Goal: Download file/media

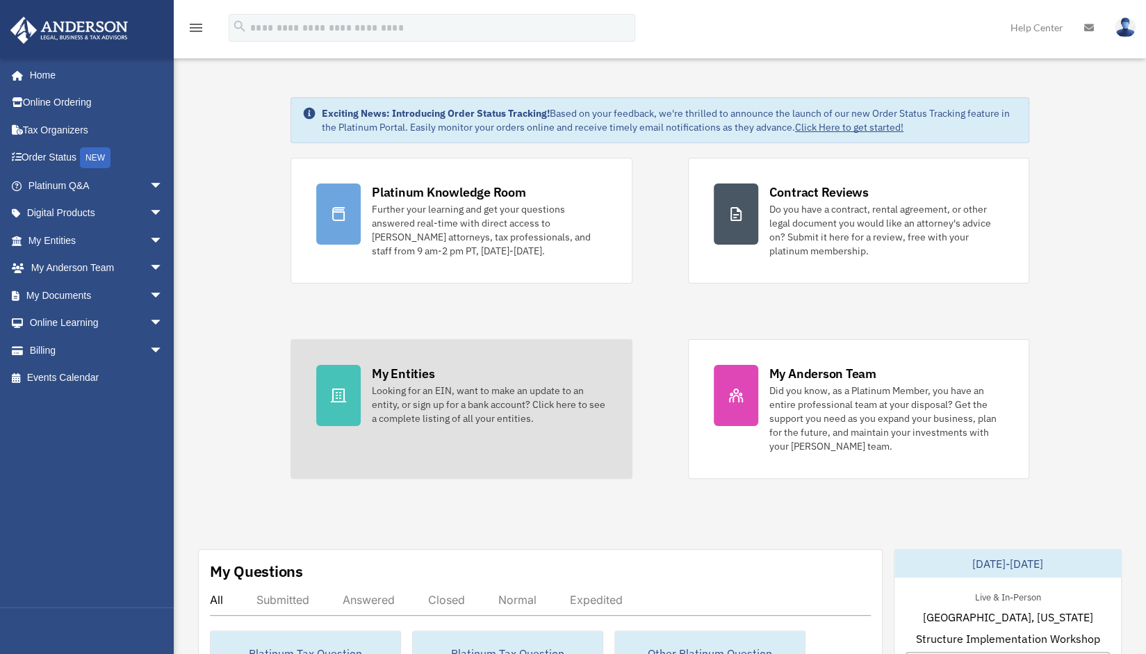
click at [441, 408] on div "Looking for an EIN, want to make an update to an entity, or sign up for a bank …" at bounding box center [489, 405] width 235 height 42
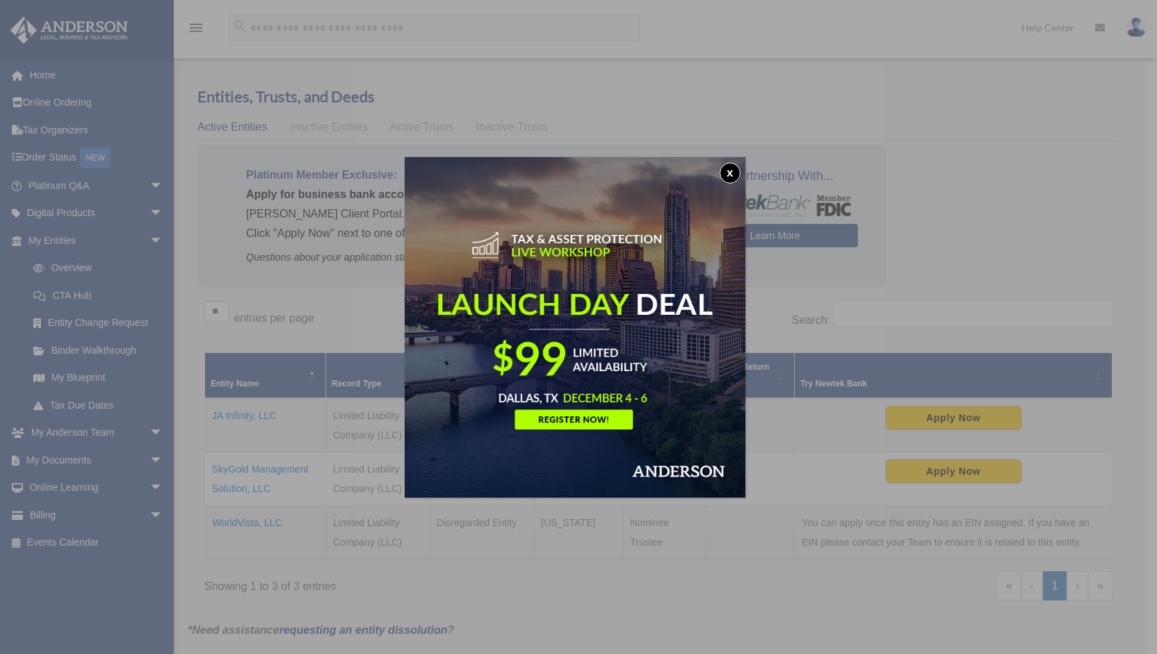
click at [730, 170] on button "x" at bounding box center [730, 173] width 21 height 21
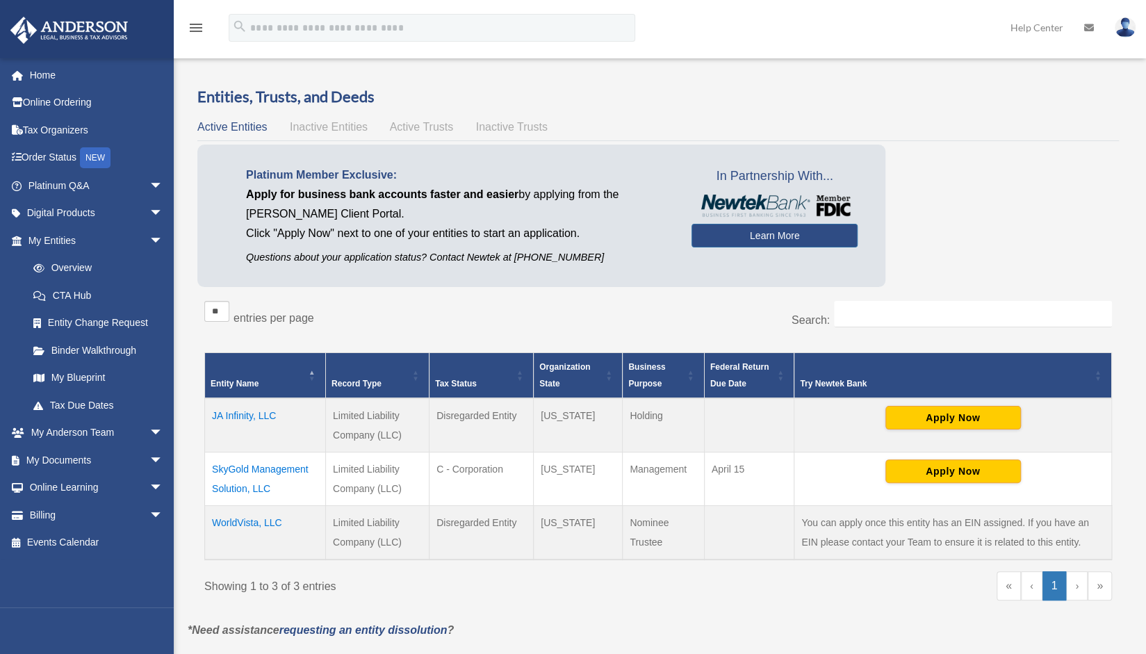
click at [243, 524] on td "WorldVista, LLC" at bounding box center [265, 532] width 121 height 54
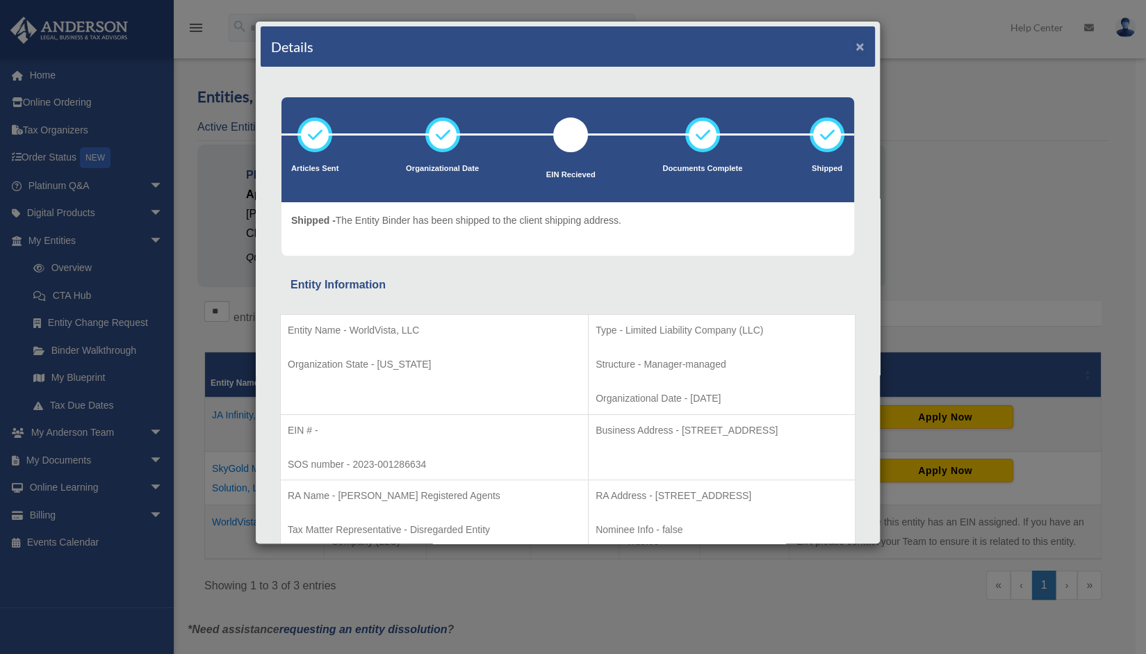
click at [856, 45] on button "×" at bounding box center [860, 46] width 9 height 15
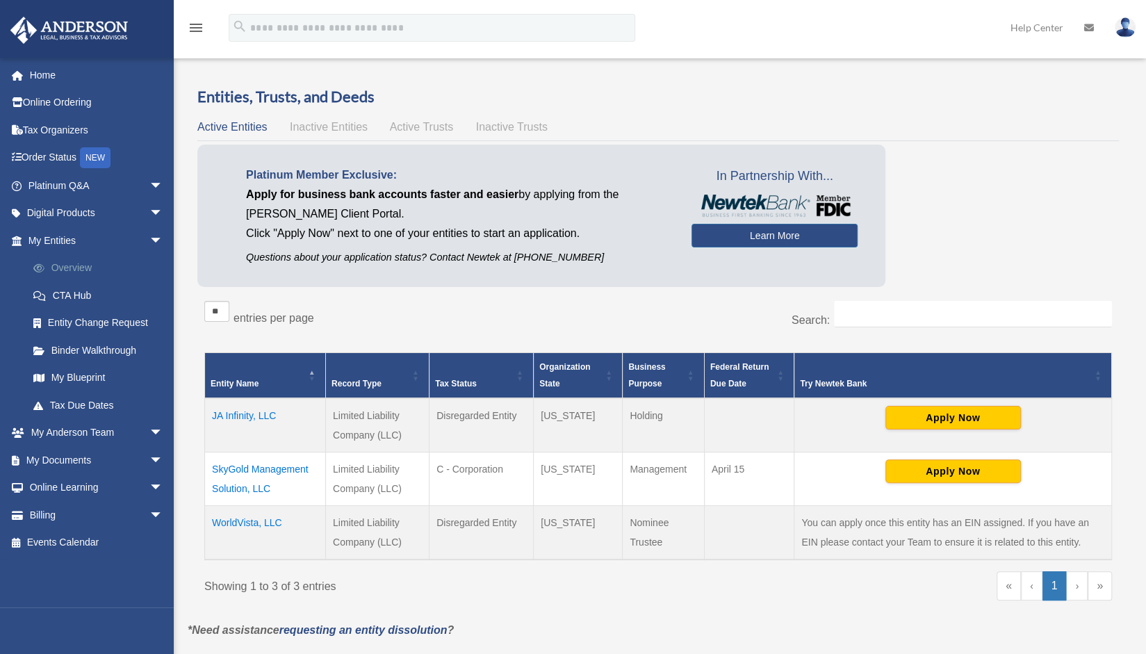
click at [81, 270] on link "Overview" at bounding box center [101, 268] width 165 height 28
click at [248, 519] on td "WorldVista, LLC" at bounding box center [265, 532] width 121 height 54
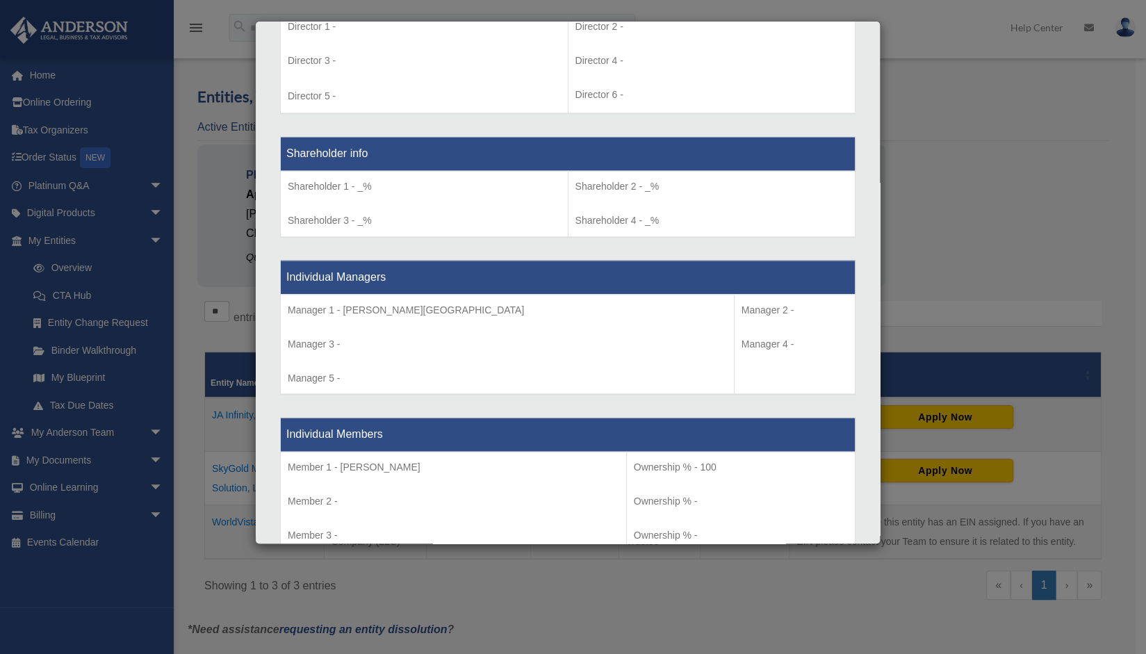
scroll to position [1077, 0]
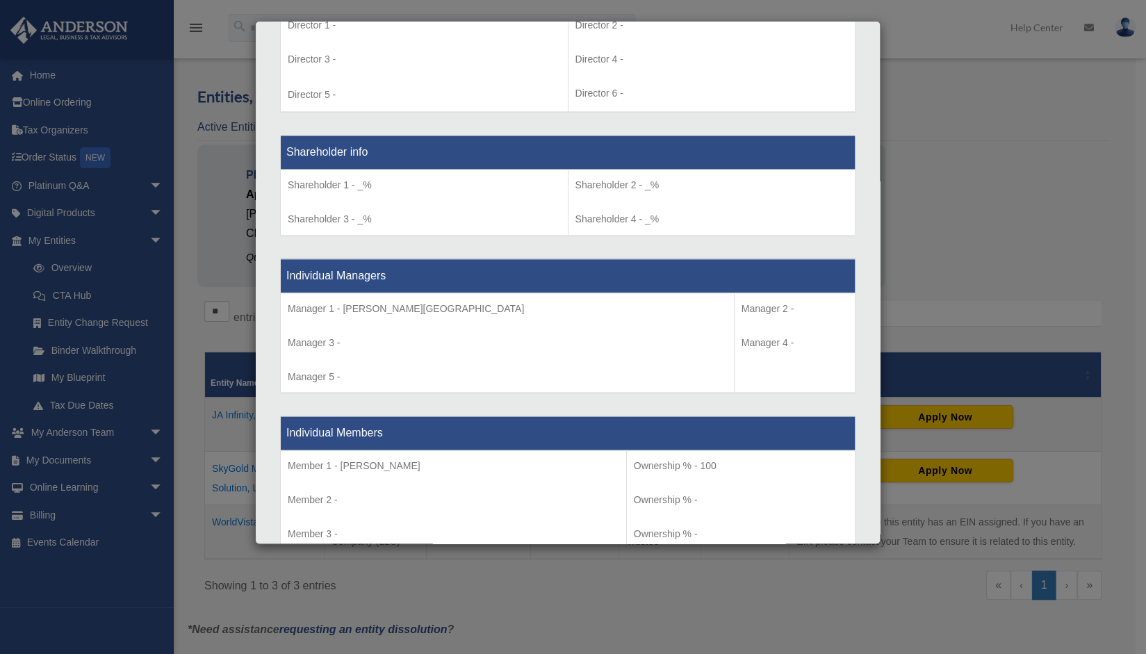
click at [1018, 239] on div "Details × Articles Sent Organizational Date" at bounding box center [573, 327] width 1146 height 654
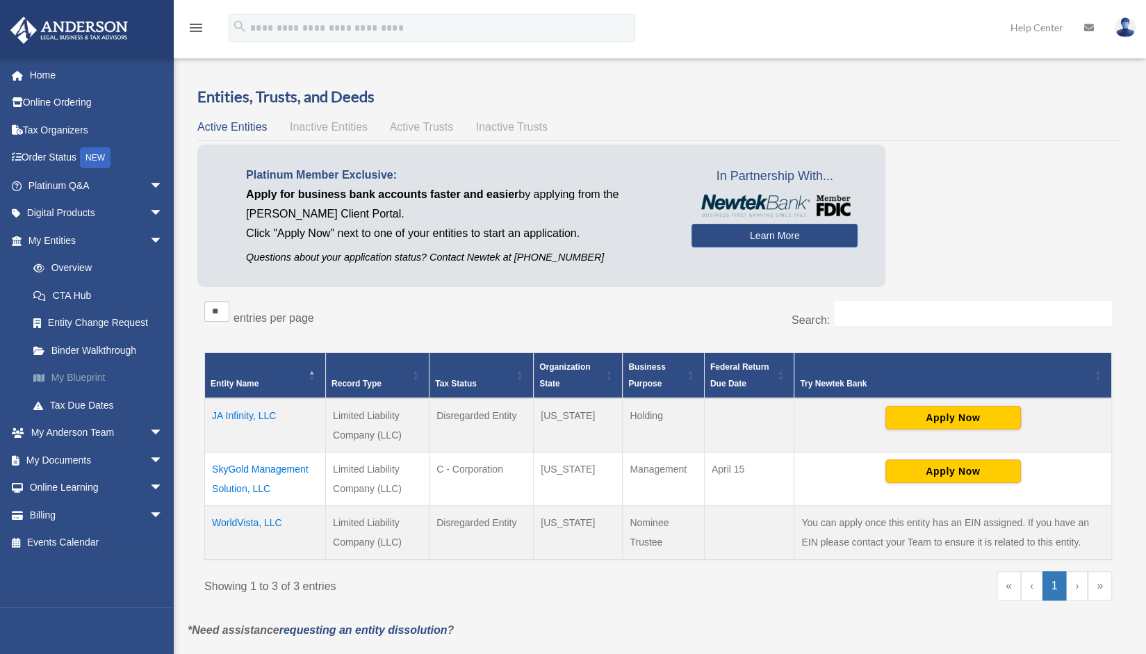
click at [77, 377] on link "My Blueprint" at bounding box center [101, 378] width 165 height 28
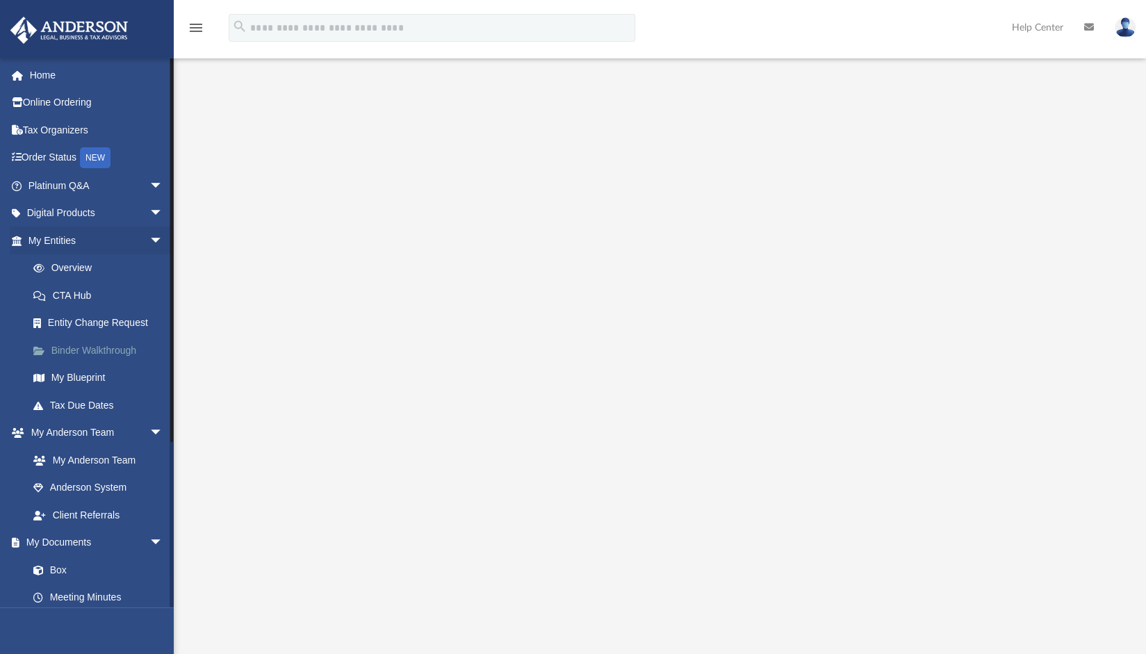
click at [64, 352] on link "Binder Walkthrough" at bounding box center [101, 351] width 165 height 28
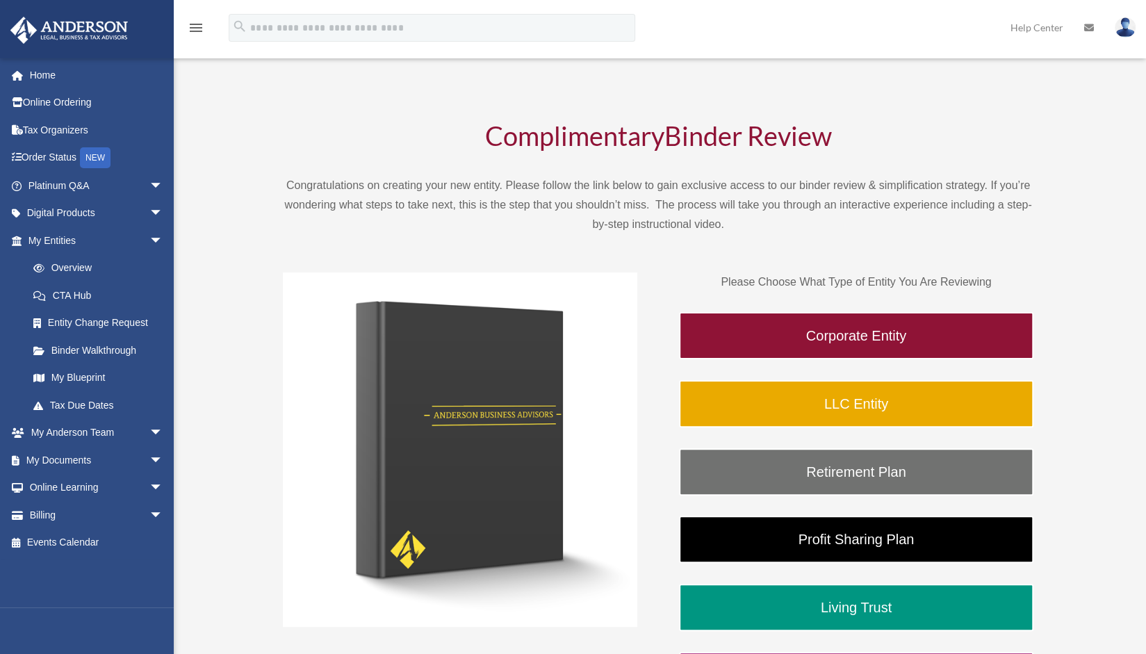
scroll to position [20, 0]
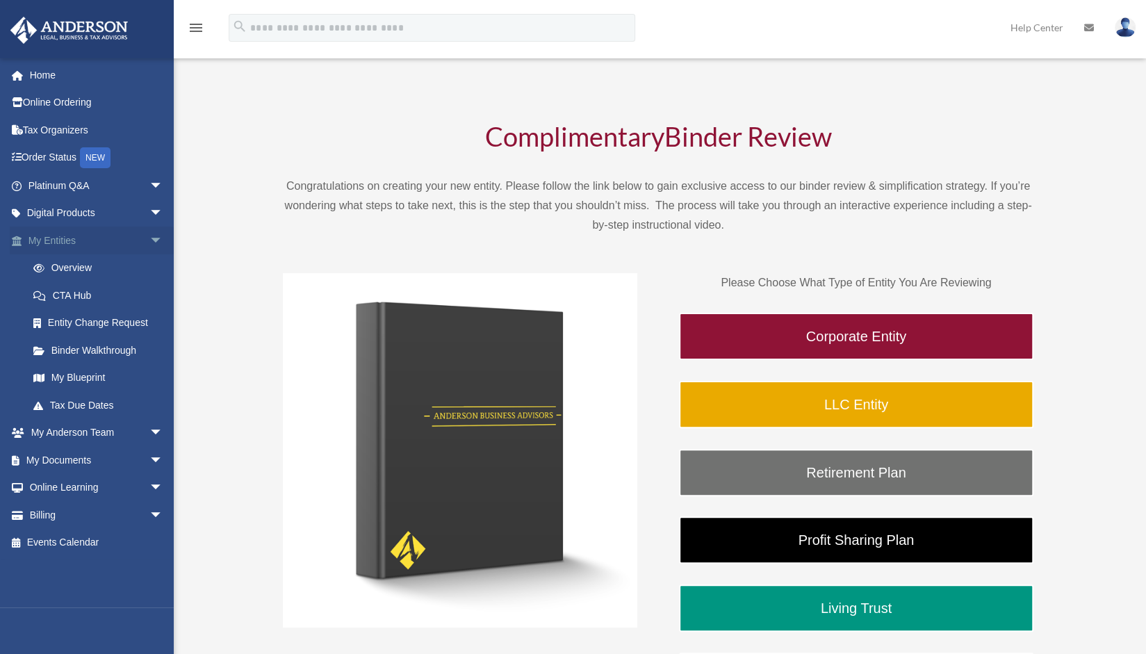
click at [69, 241] on link "My Entities arrow_drop_down" at bounding box center [97, 241] width 175 height 28
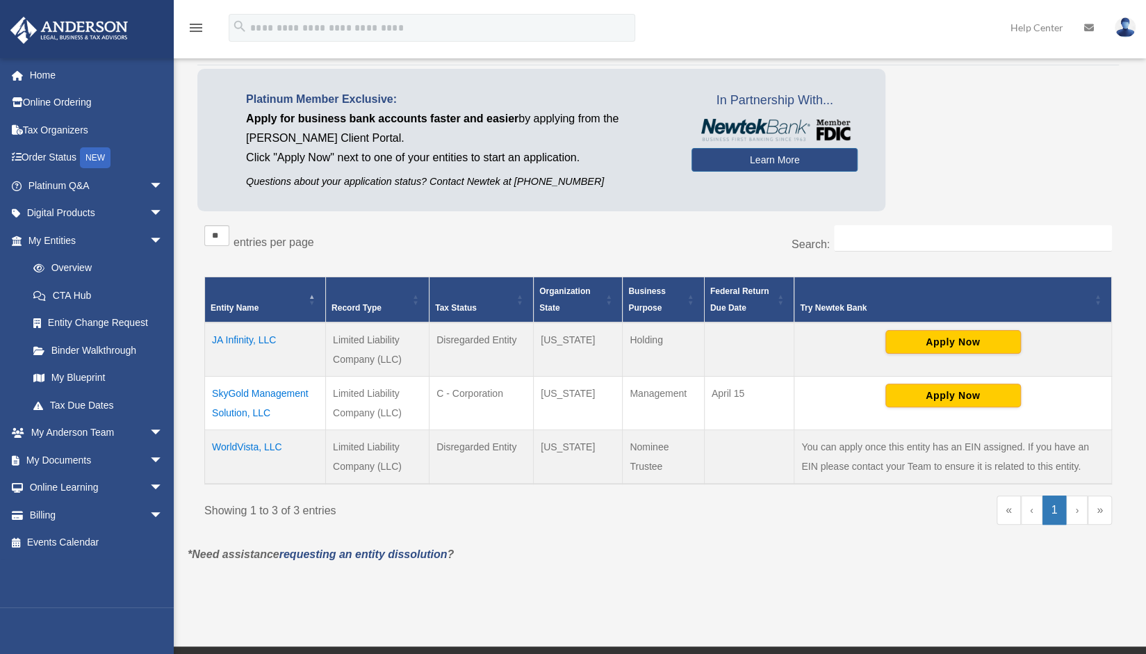
scroll to position [72, 0]
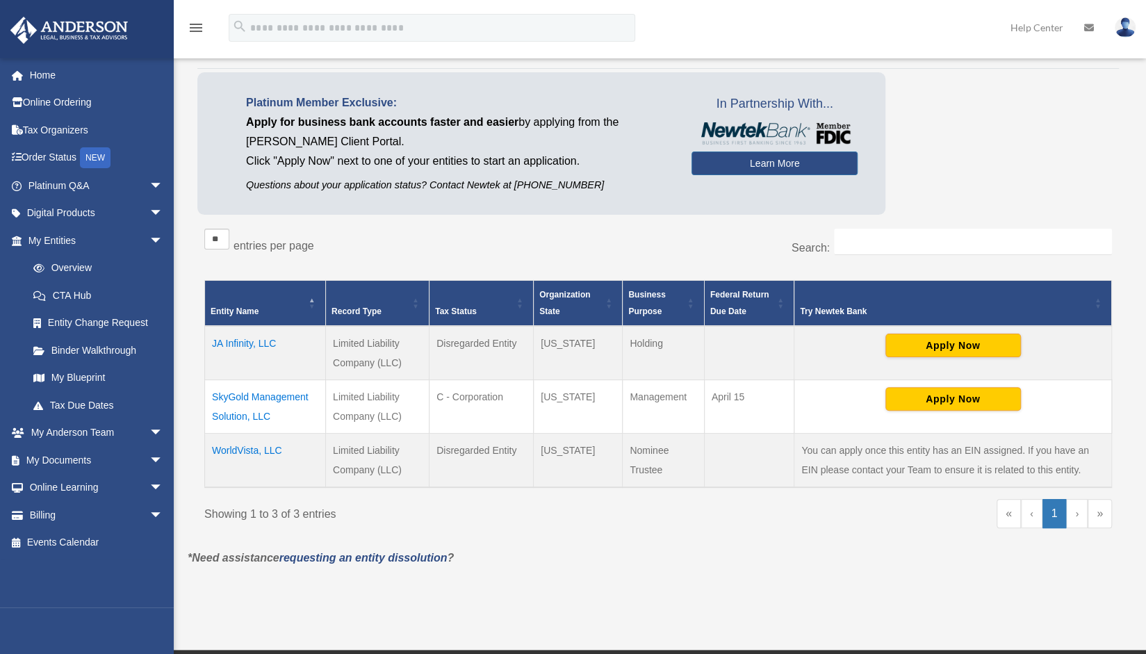
click at [266, 393] on td "SkyGold Management Solution, LLC" at bounding box center [265, 407] width 121 height 54
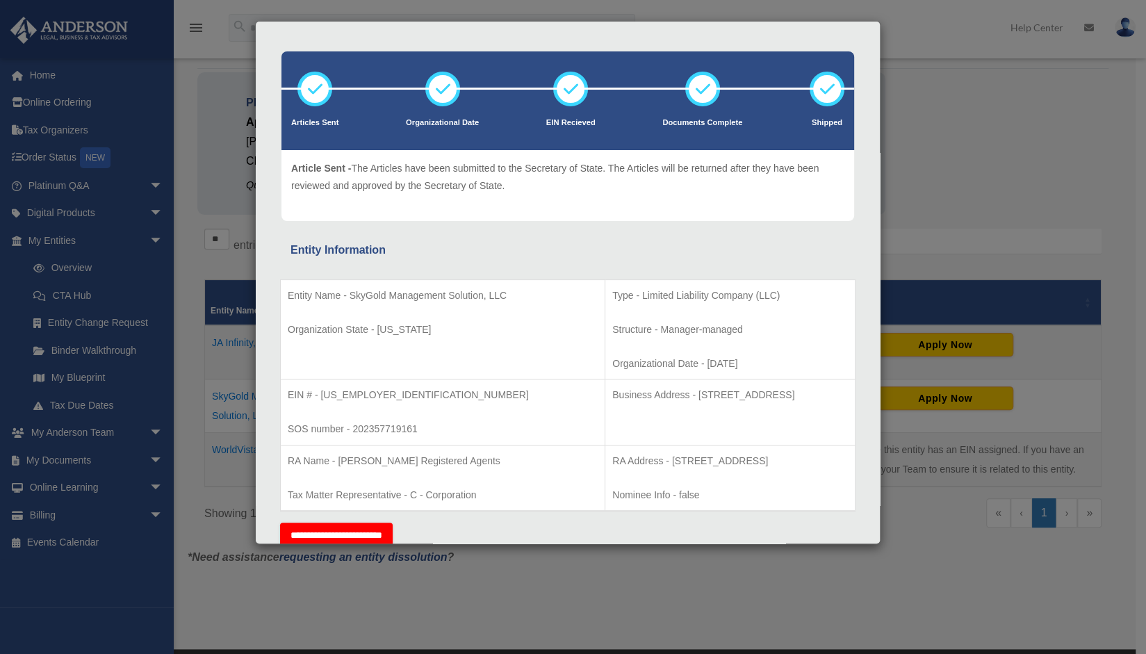
scroll to position [44, 0]
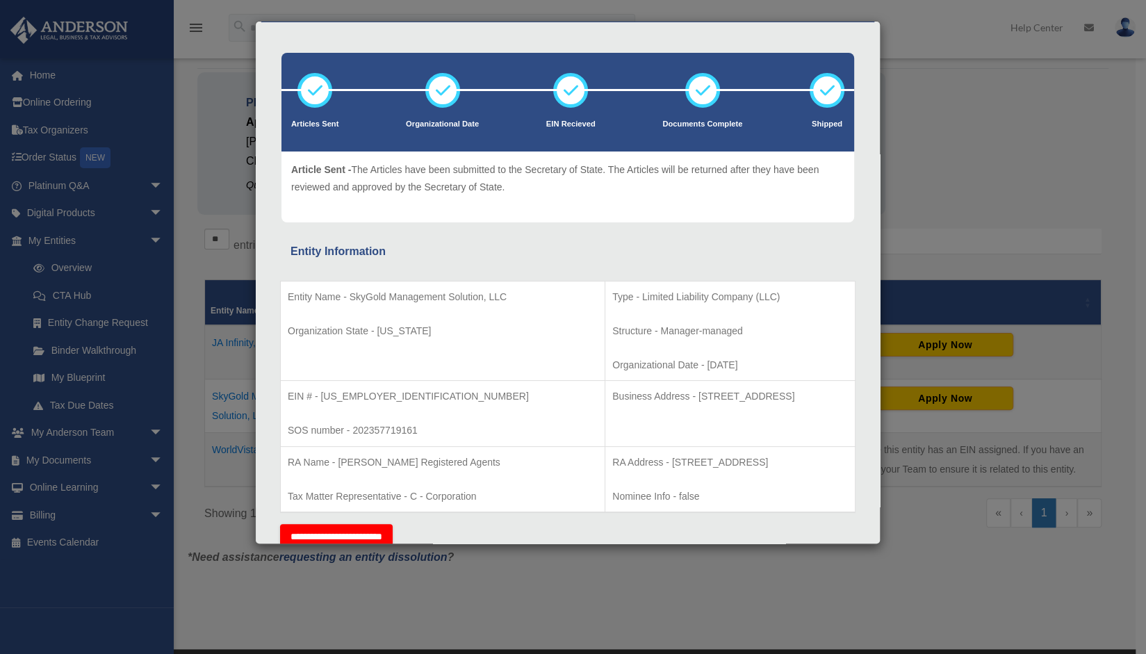
click at [944, 169] on div "Details × Articles Sent Organizational Date" at bounding box center [573, 327] width 1146 height 654
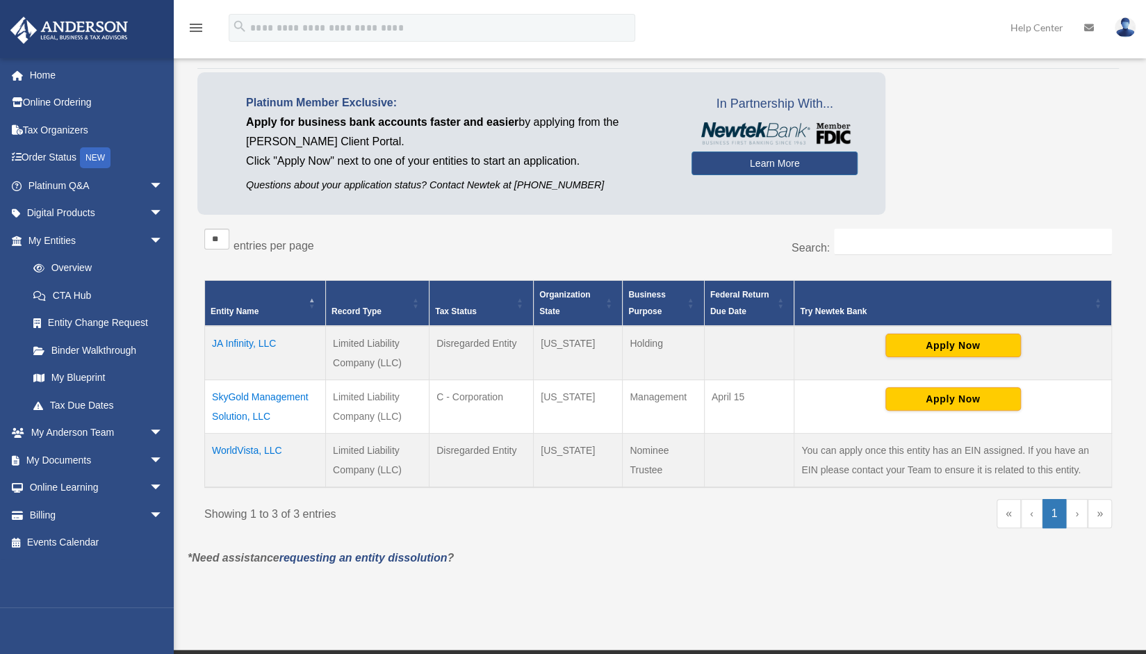
click at [640, 524] on div "Showing 1 to 3 of 3 entries « ‹ 1 › »" at bounding box center [658, 520] width 908 height 42
click at [149, 459] on span "arrow_drop_down" at bounding box center [163, 460] width 28 height 29
click at [67, 487] on link "Box" at bounding box center [101, 488] width 165 height 28
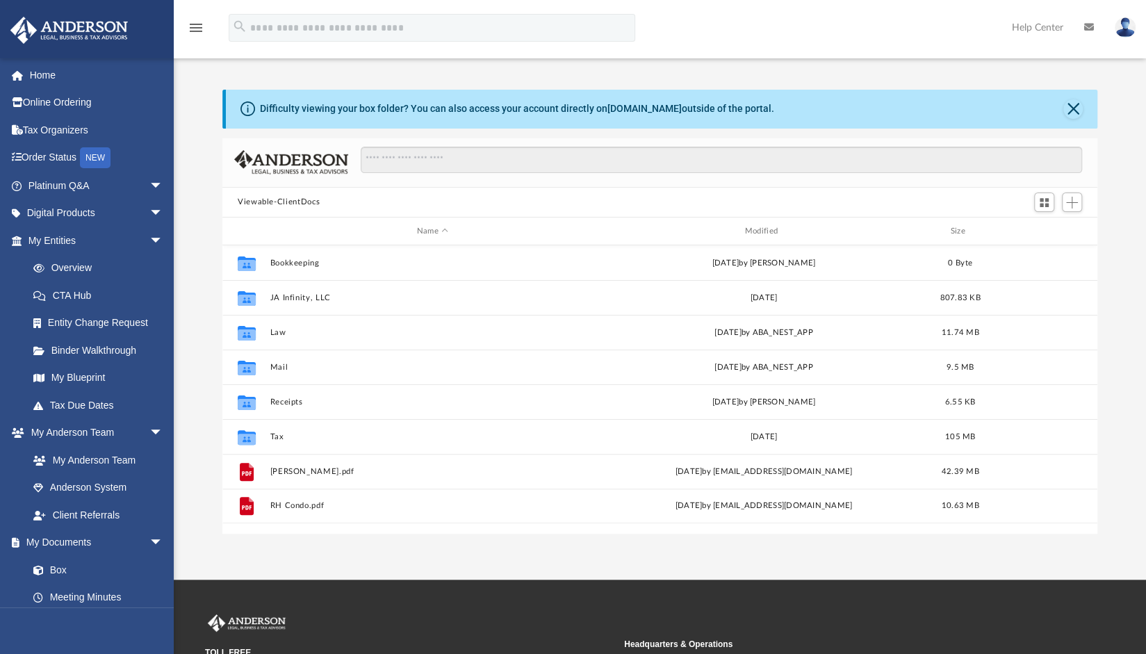
scroll to position [305, 864]
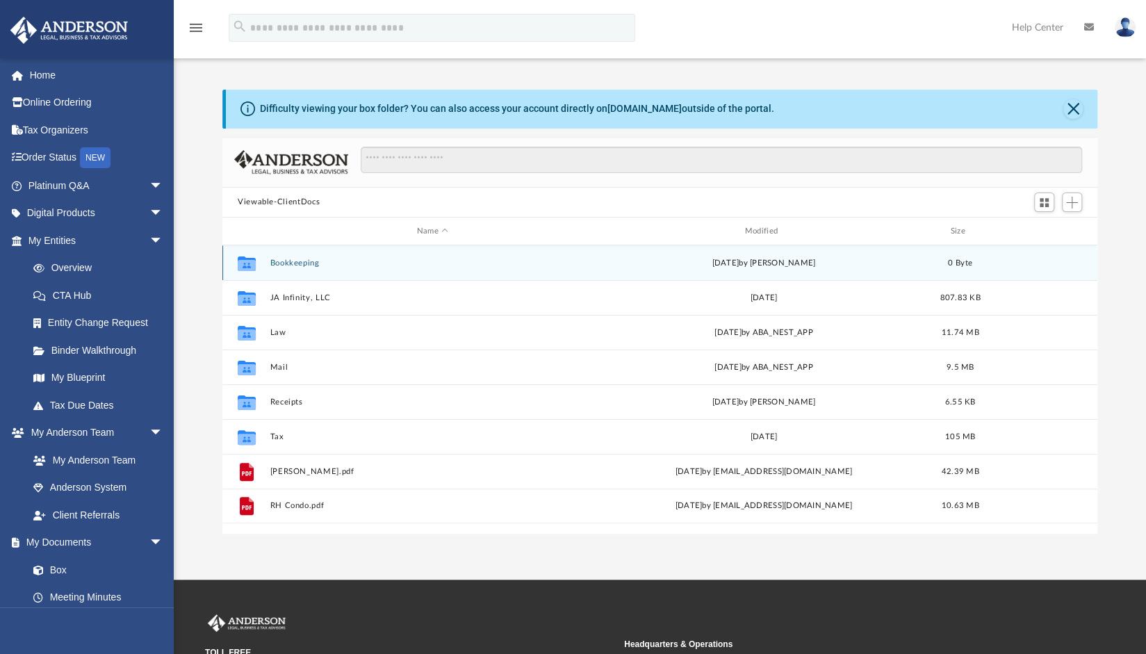
click at [298, 261] on button "Bookkeeping" at bounding box center [432, 263] width 325 height 9
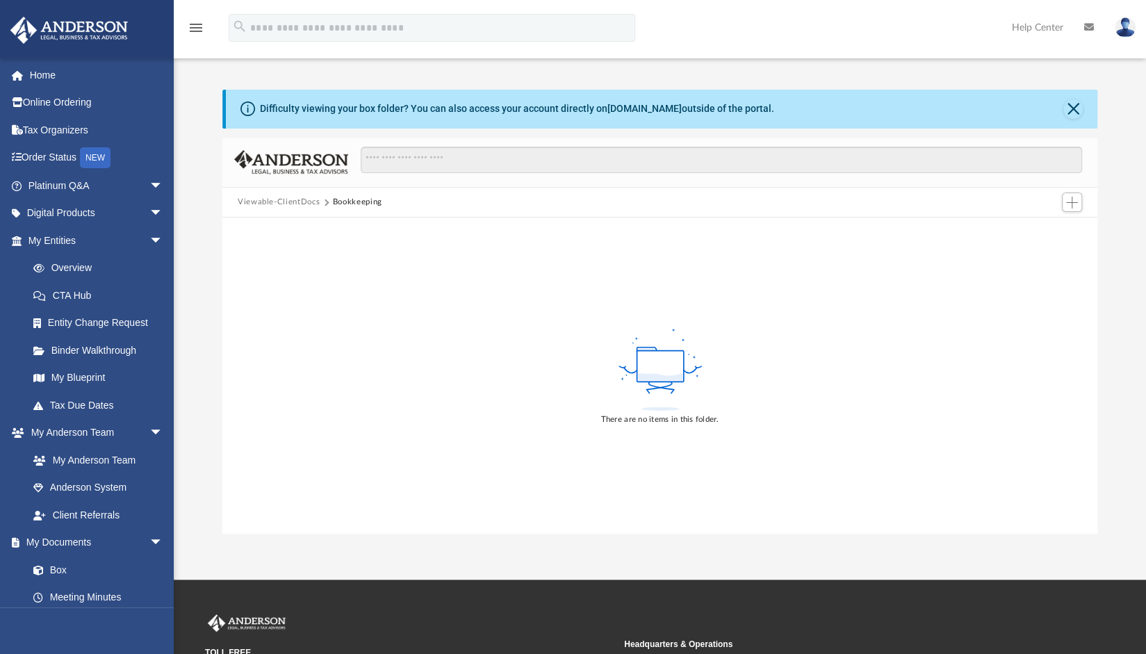
click at [282, 202] on button "Viewable-ClientDocs" at bounding box center [279, 202] width 82 height 13
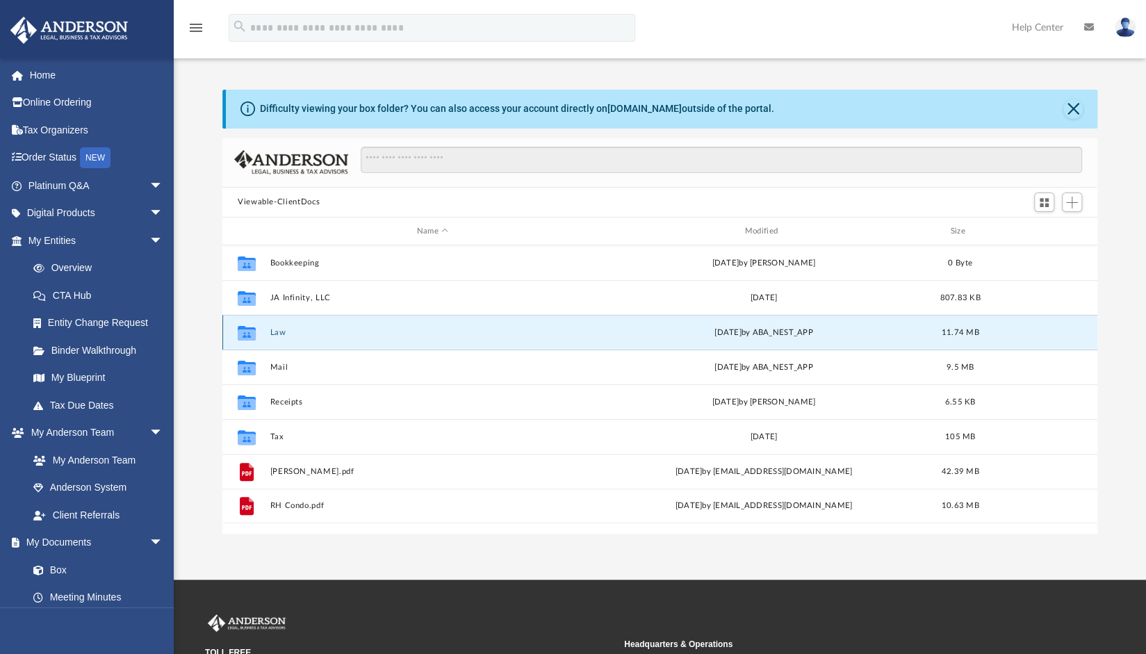
click at [275, 330] on button "Law" at bounding box center [432, 332] width 325 height 9
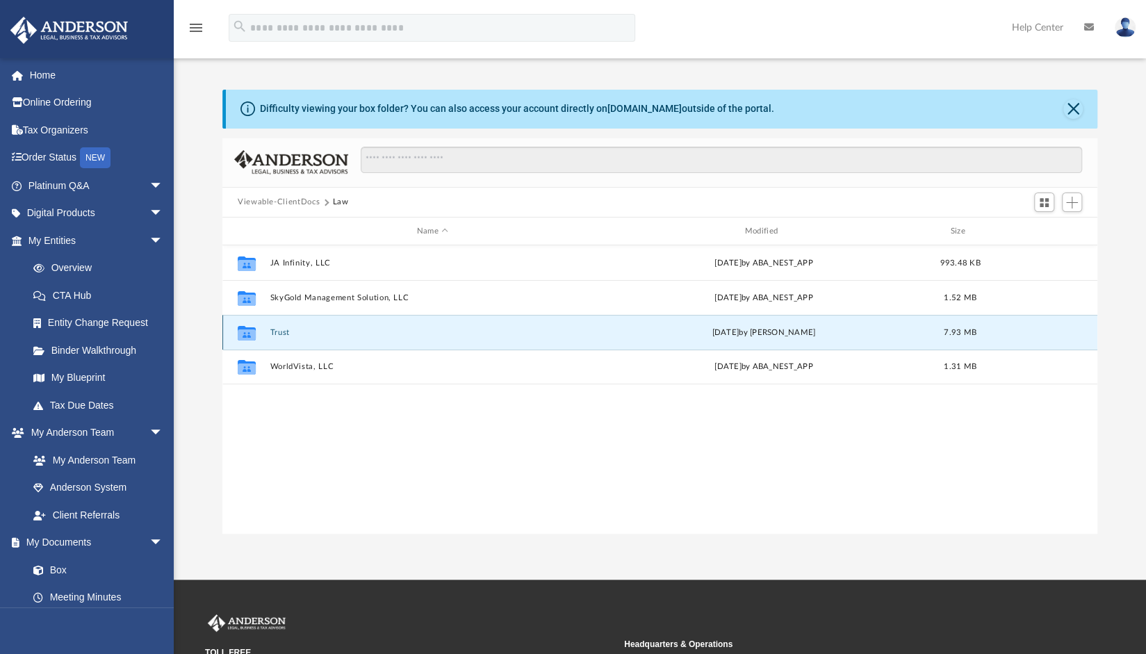
click at [284, 328] on button "Trust" at bounding box center [432, 332] width 325 height 9
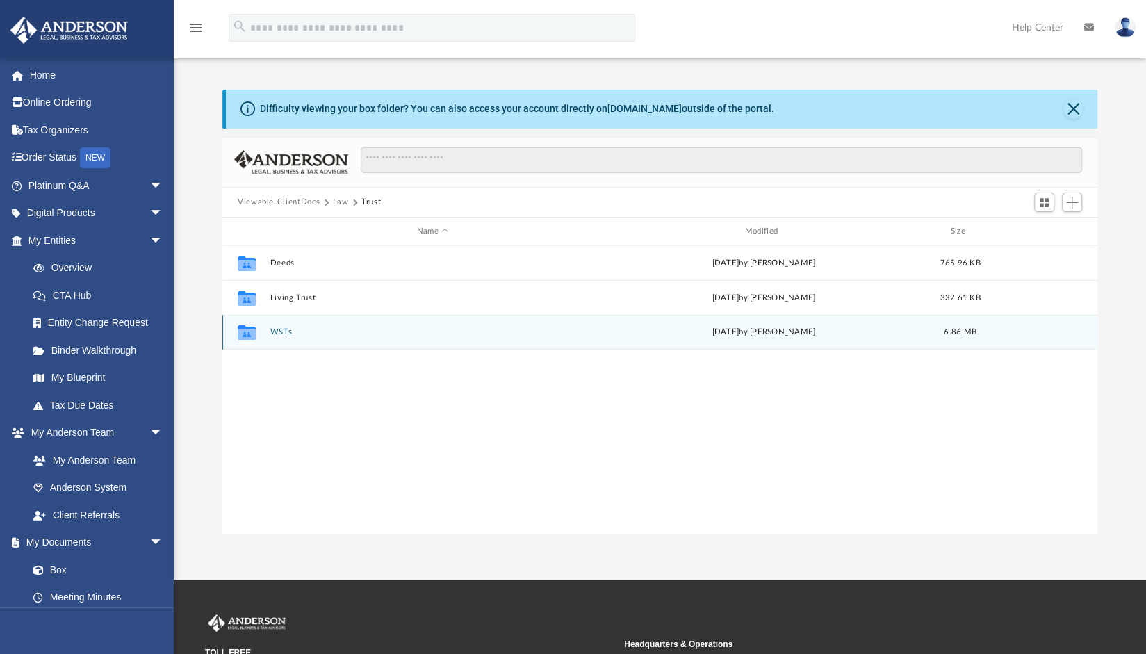
click at [280, 334] on button "WSTs" at bounding box center [432, 332] width 325 height 9
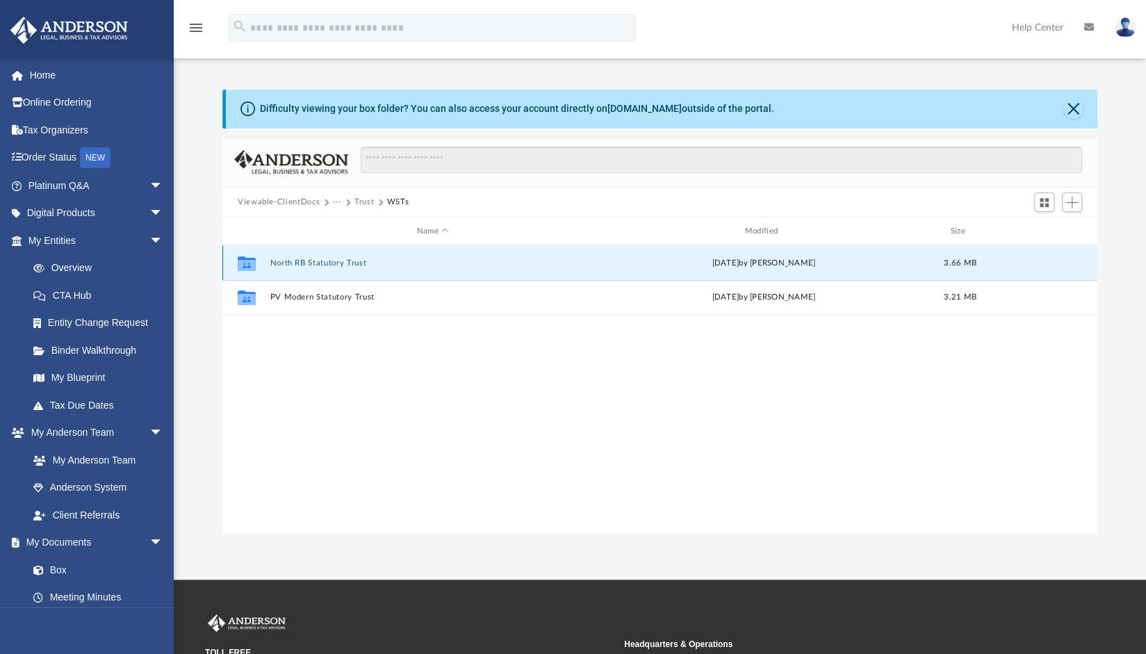
click at [310, 266] on button "North RB Statutory Trust" at bounding box center [432, 263] width 325 height 9
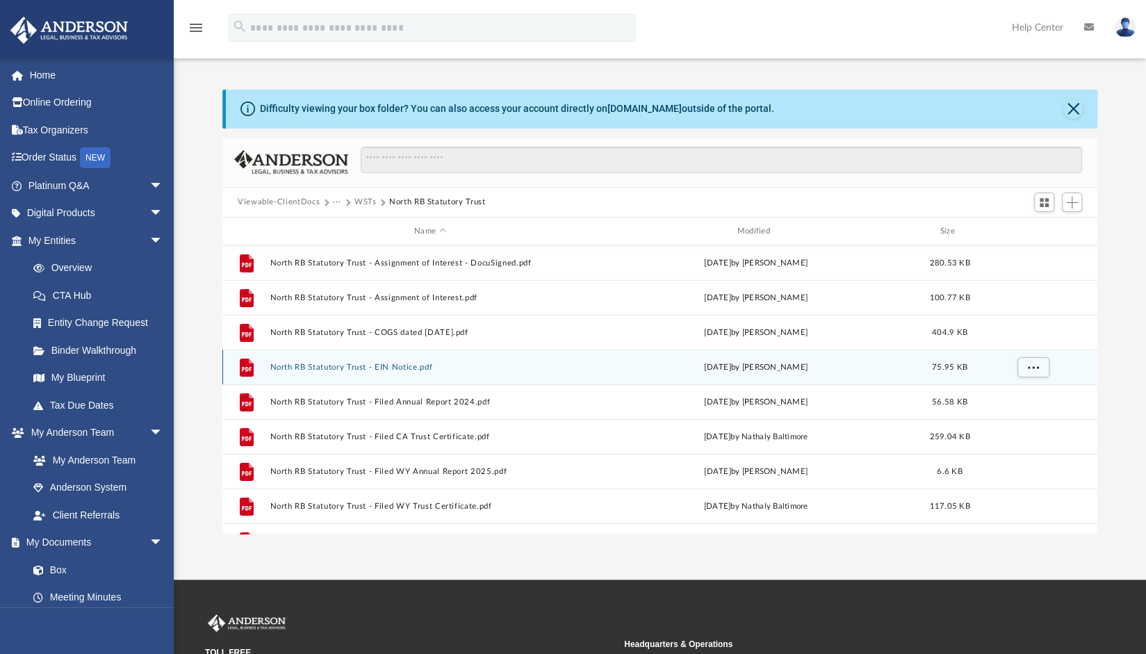
click at [321, 368] on button "North RB Statutory Trust - EIN Notice.pdf" at bounding box center [430, 367] width 320 height 9
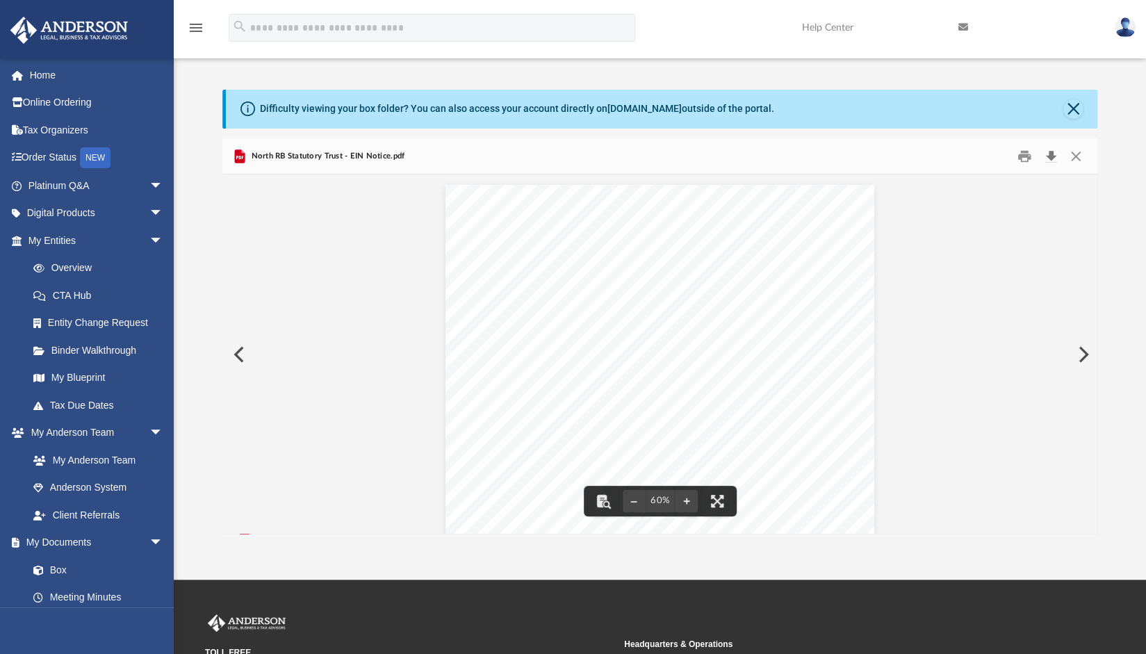
click at [1048, 158] on button "Download" at bounding box center [1051, 156] width 25 height 22
click at [1076, 156] on button "Close" at bounding box center [1076, 156] width 25 height 22
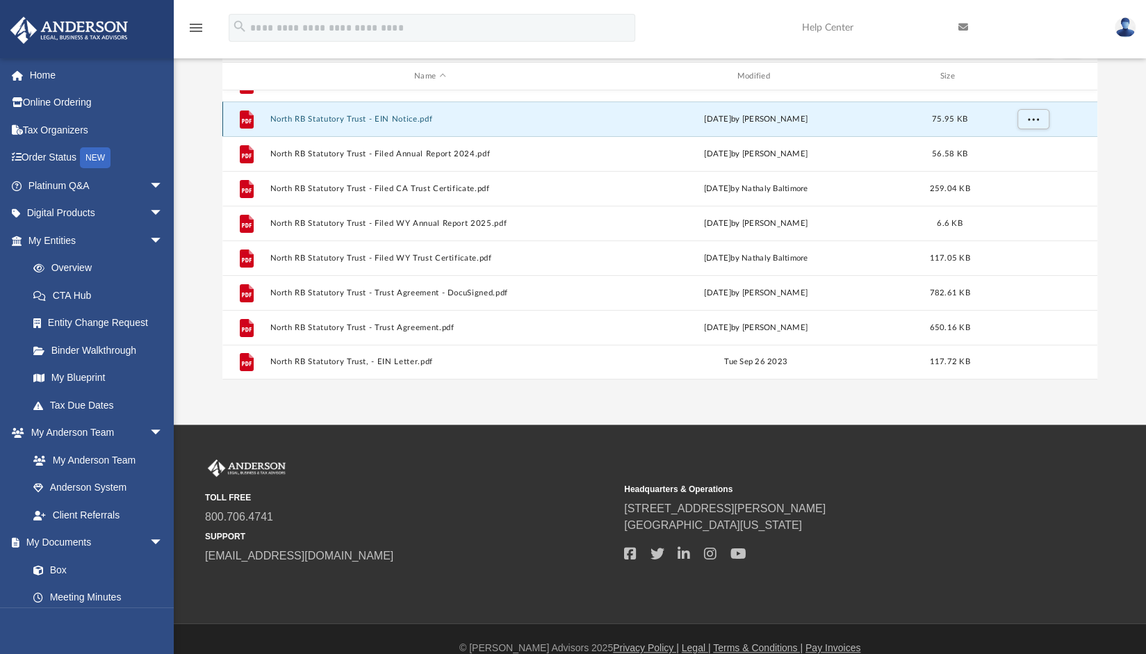
scroll to position [174, 0]
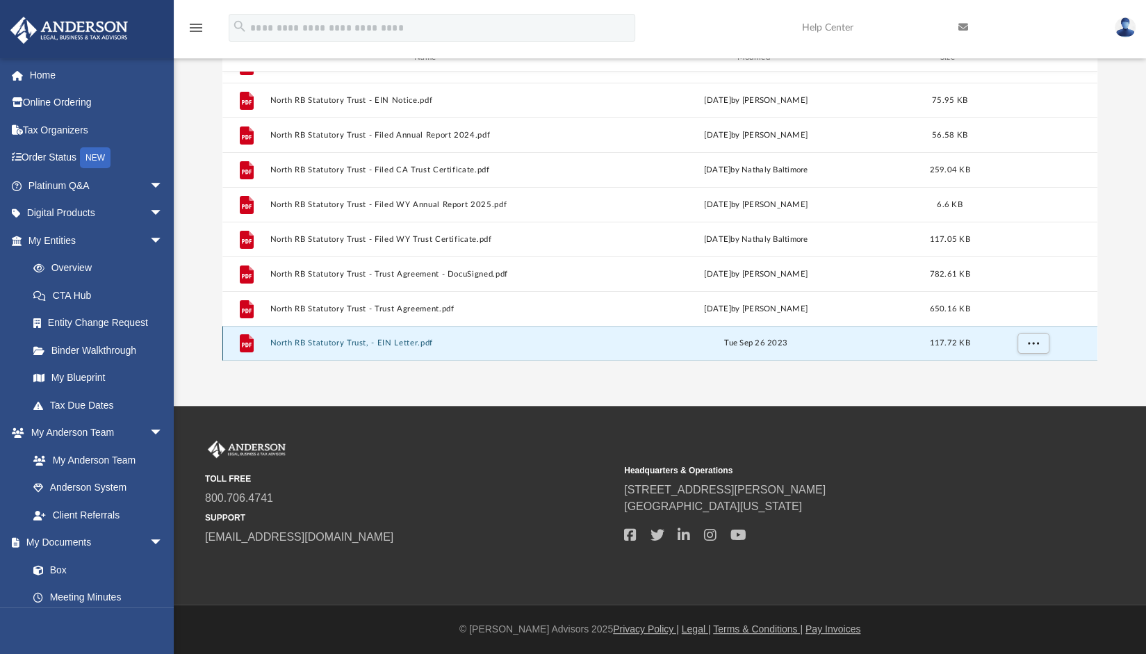
click at [311, 345] on button "North RB Statutory Trust, - EIN Letter.pdf" at bounding box center [430, 343] width 320 height 9
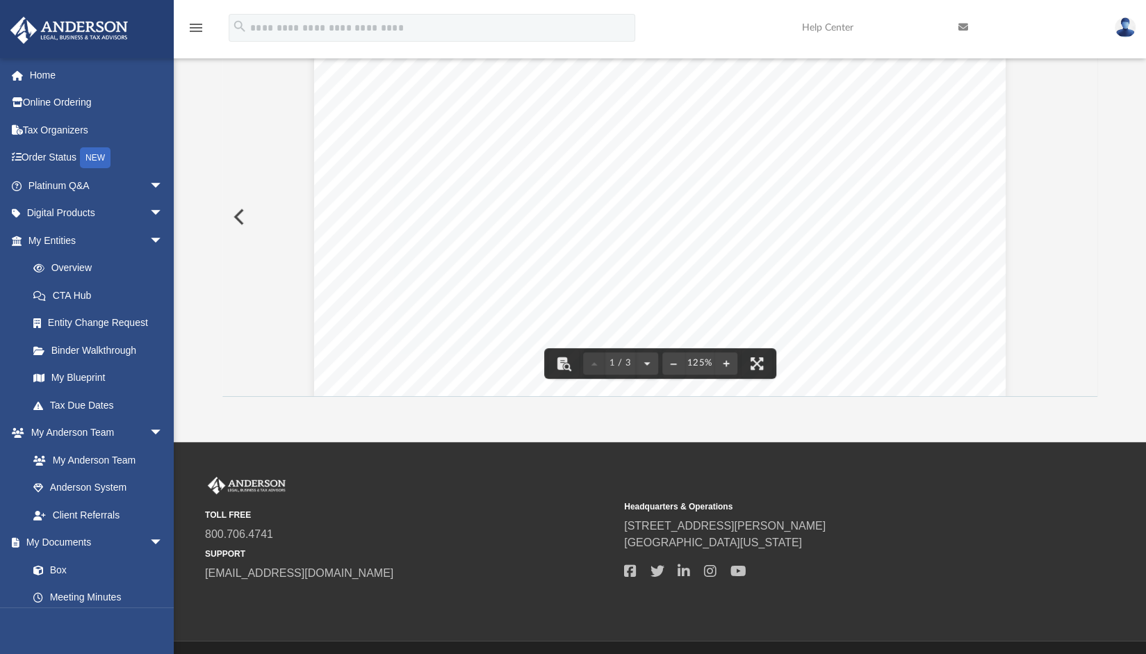
scroll to position [0, 0]
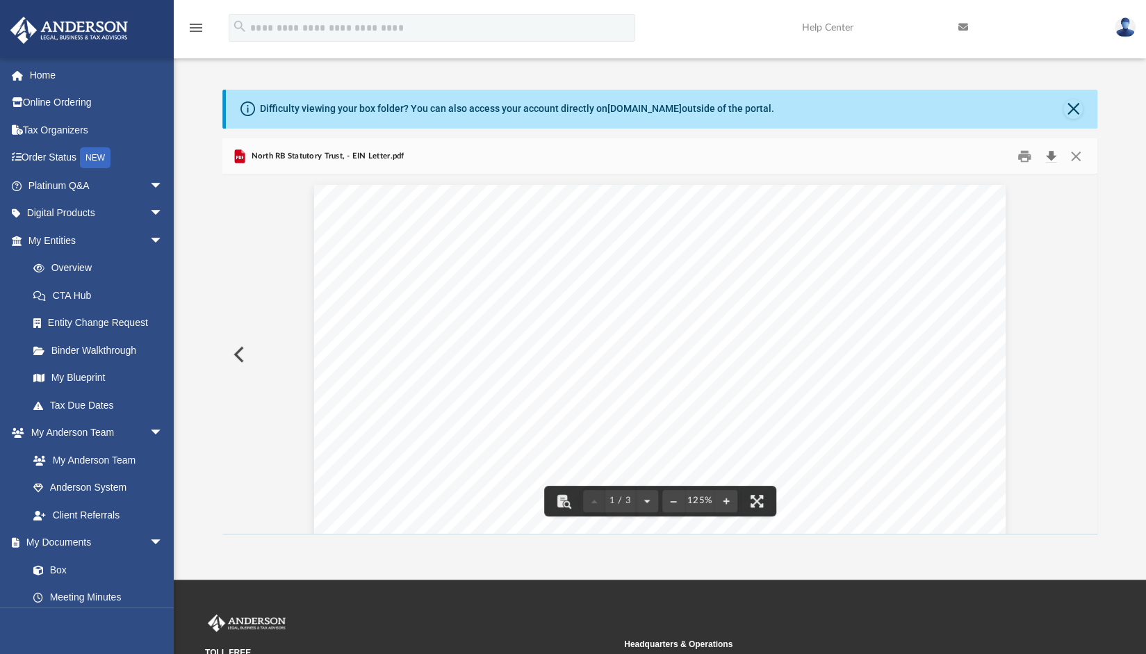
click at [1047, 155] on button "Download" at bounding box center [1051, 156] width 25 height 22
click at [1073, 152] on button "Close" at bounding box center [1076, 156] width 25 height 22
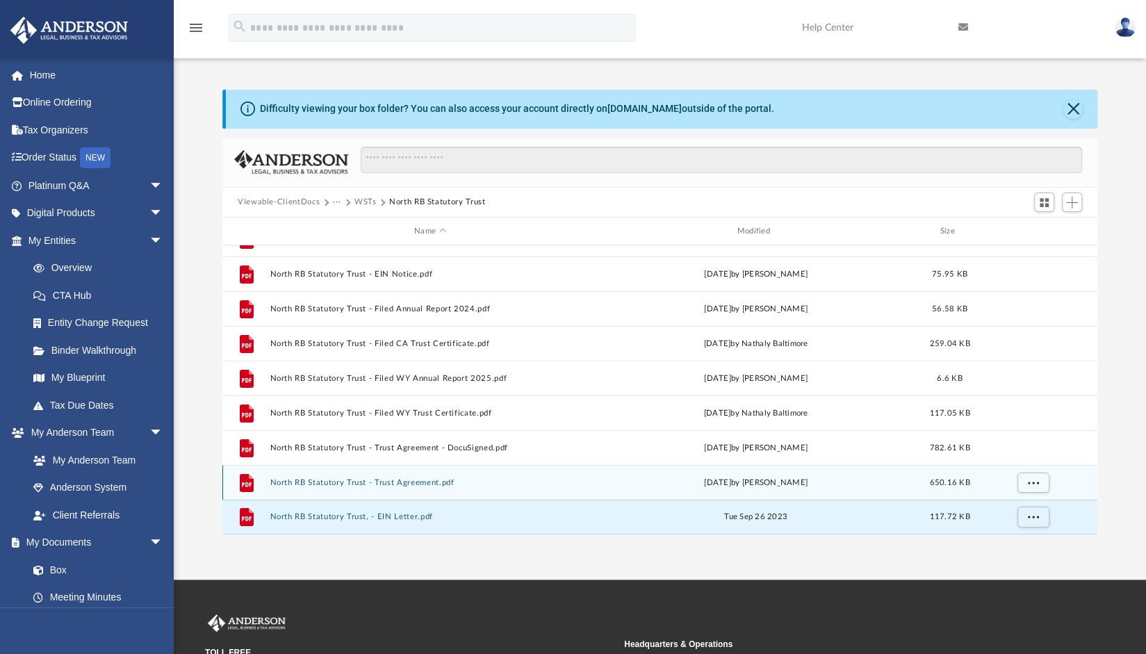
click at [405, 480] on button "North RB Statutory Trust - Trust Agreement.pdf" at bounding box center [430, 482] width 320 height 9
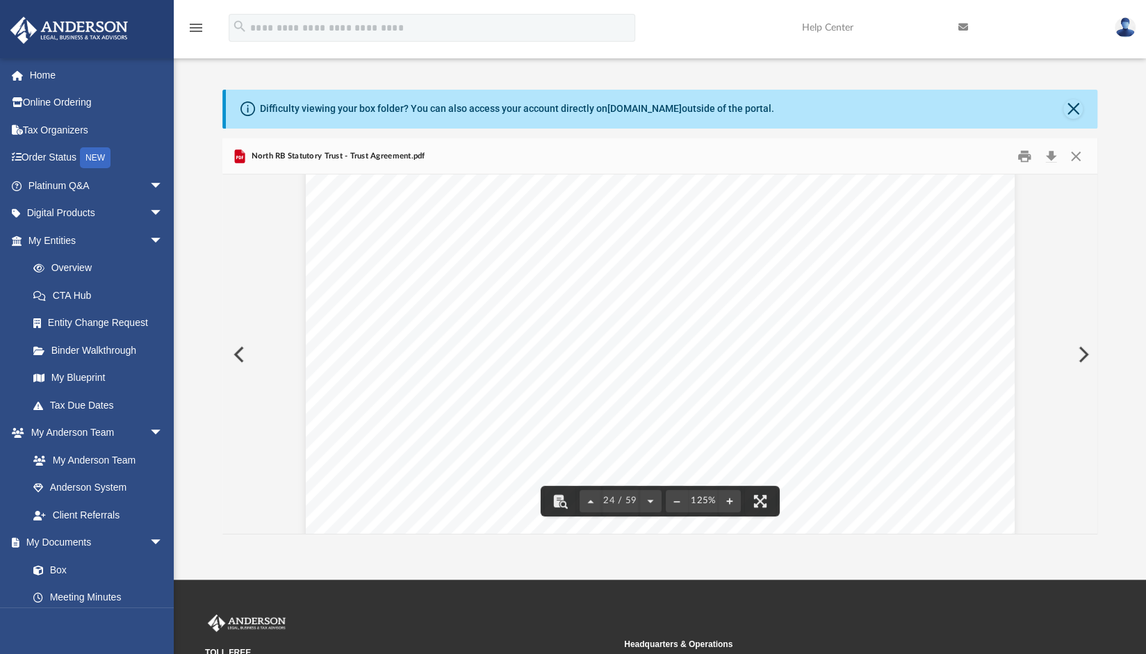
scroll to position [22072, 0]
click at [1078, 158] on button "Close" at bounding box center [1076, 156] width 25 height 22
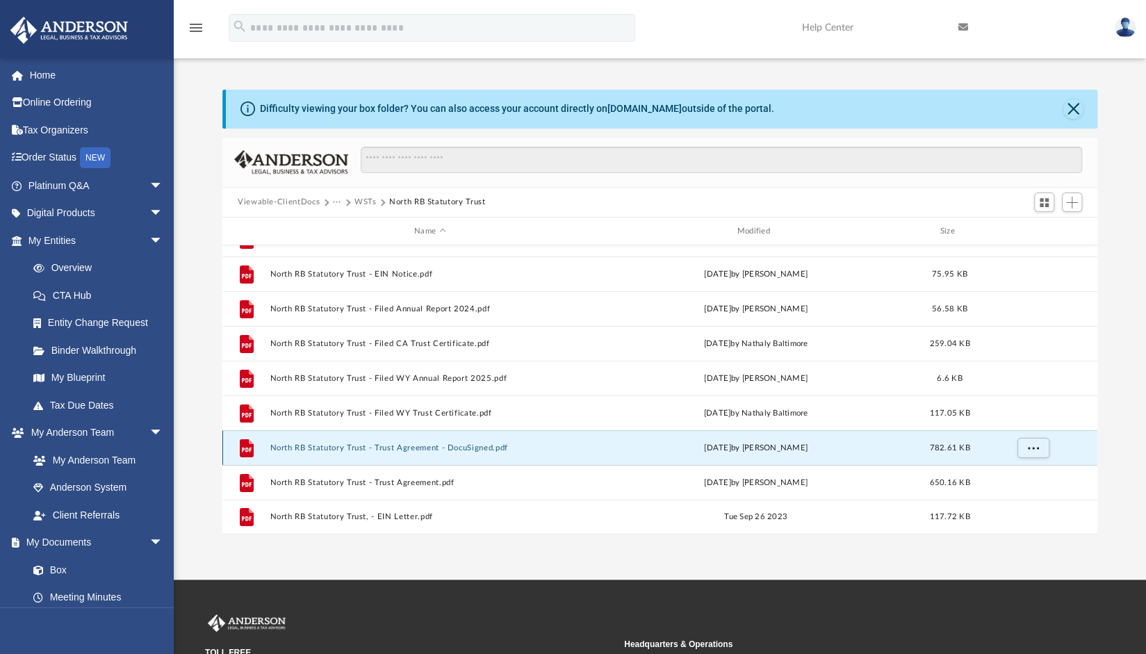
click at [371, 448] on button "North RB Statutory Trust - Trust Agreement - DocuSigned.pdf" at bounding box center [430, 448] width 320 height 9
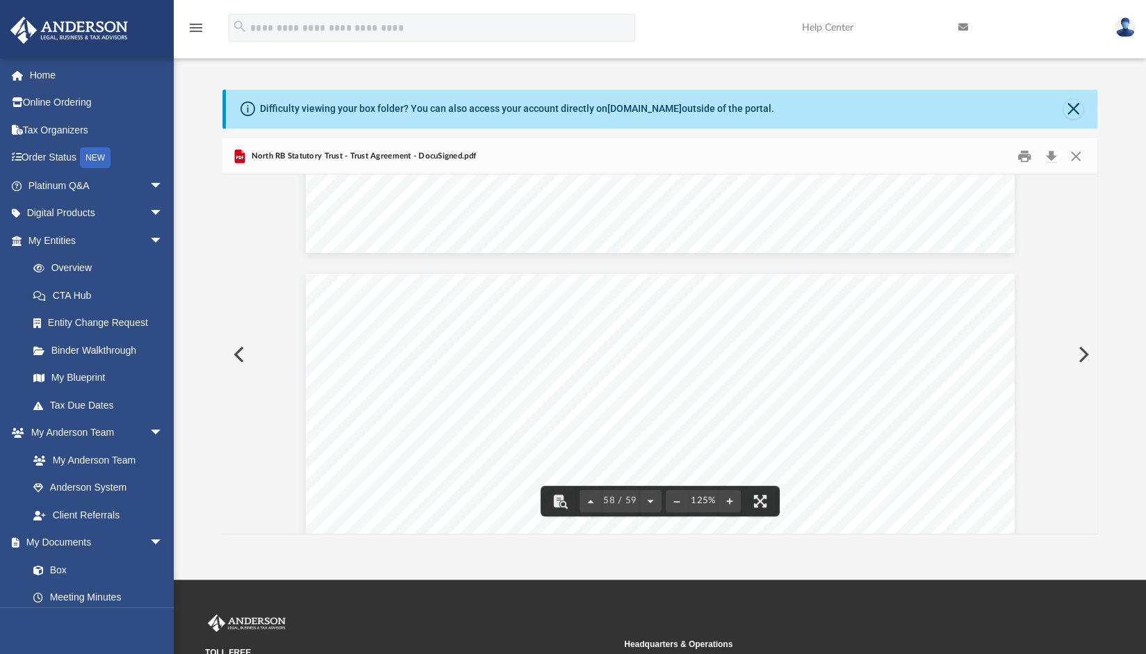
scroll to position [53403, 0]
click at [1050, 151] on button "Download" at bounding box center [1051, 156] width 25 height 22
click at [1073, 154] on button "Close" at bounding box center [1076, 156] width 25 height 22
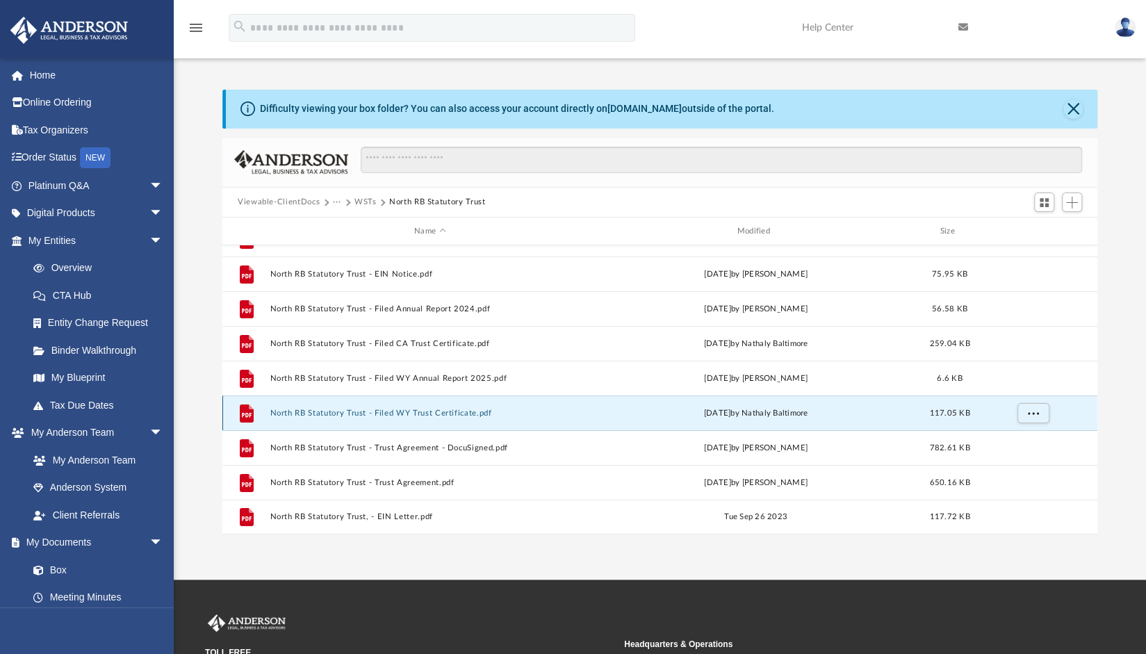
click at [414, 411] on button "North RB Statutory Trust - Filed WY Trust Certificate.pdf" at bounding box center [430, 413] width 320 height 9
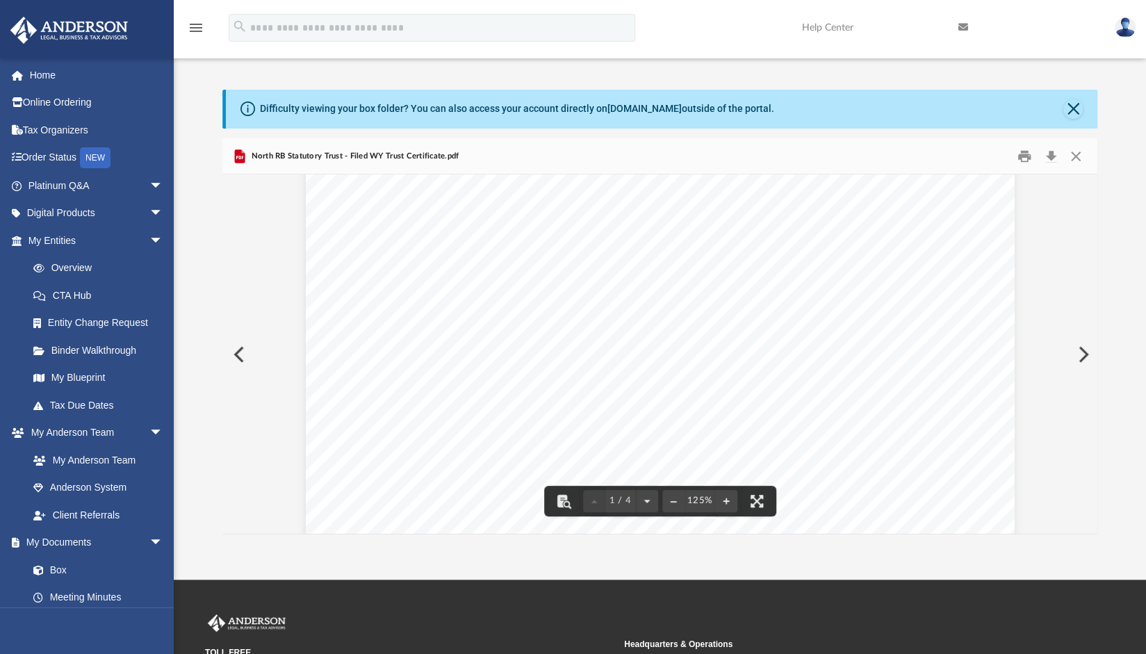
scroll to position [279, 0]
click at [1054, 152] on button "Download" at bounding box center [1051, 156] width 25 height 22
click at [1079, 153] on button "Close" at bounding box center [1076, 156] width 25 height 22
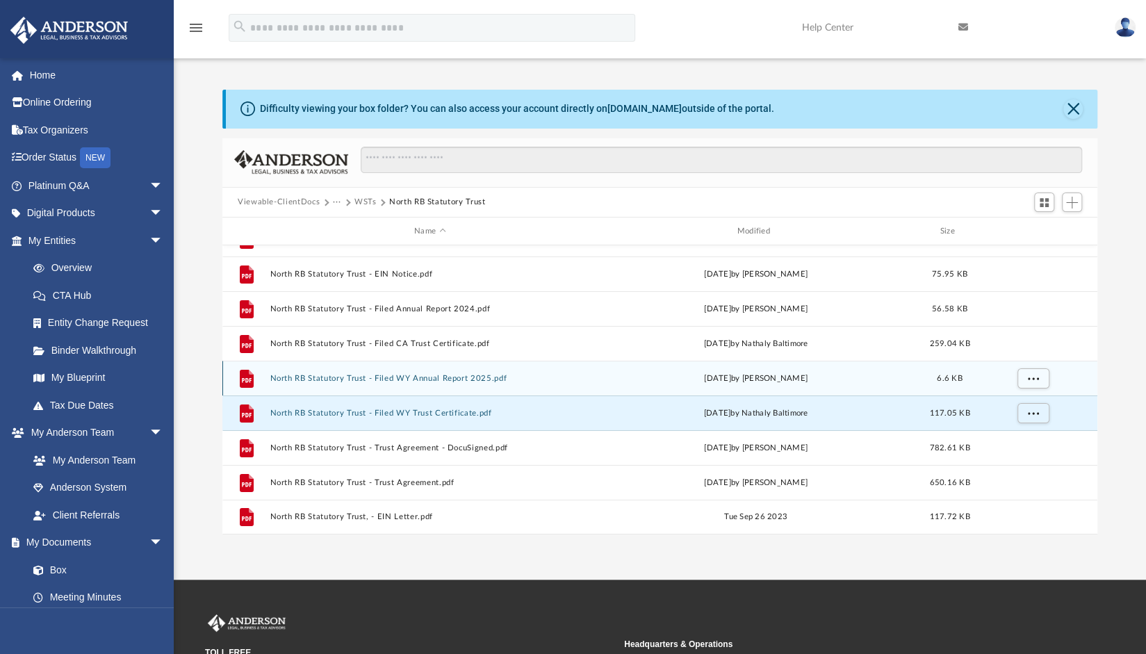
click at [412, 376] on button "North RB Statutory Trust - Filed WY Annual Report 2025.pdf" at bounding box center [430, 378] width 320 height 9
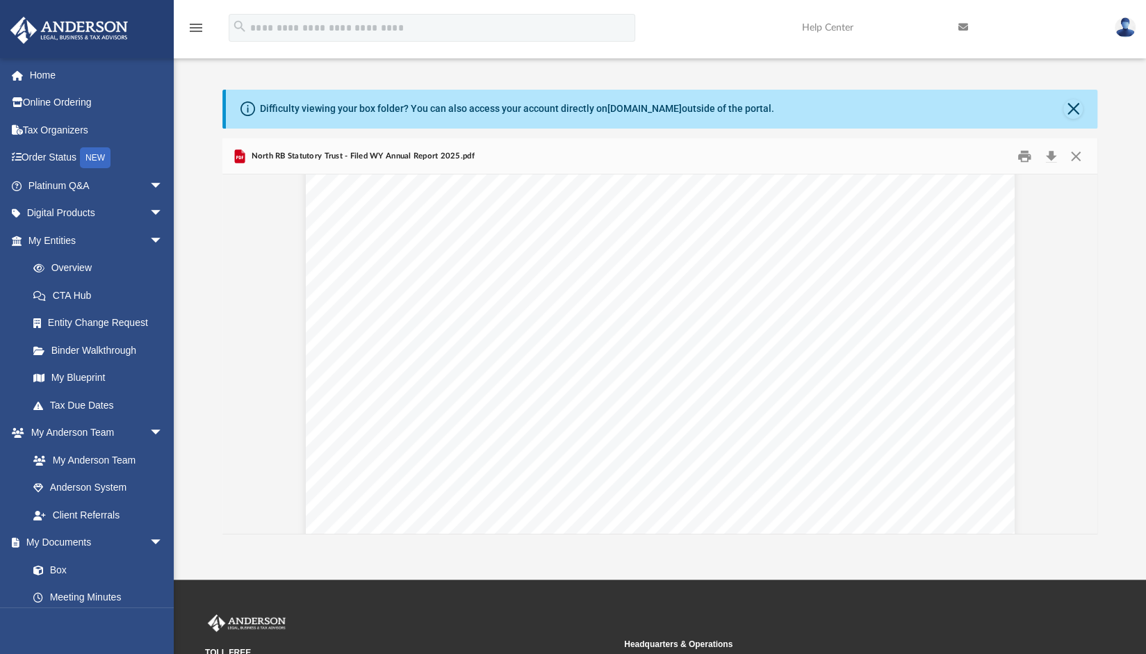
scroll to position [195, 0]
click at [1076, 149] on button "Close" at bounding box center [1076, 156] width 25 height 22
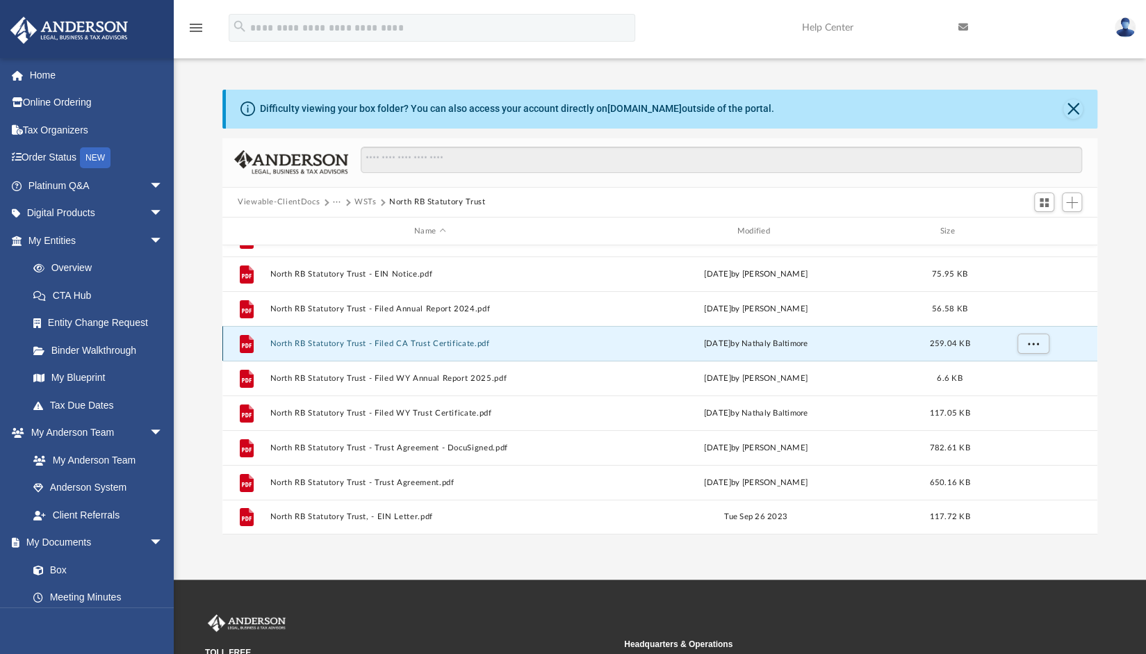
click at [398, 343] on button "North RB Statutory Trust - Filed CA Trust Certificate.pdf" at bounding box center [430, 343] width 320 height 9
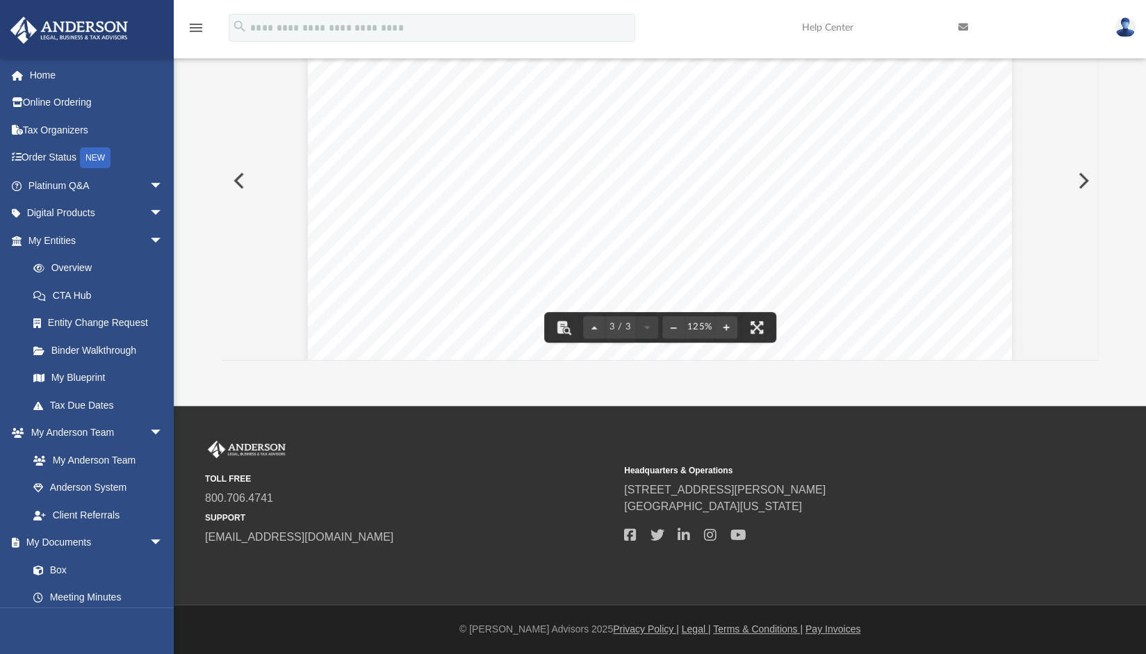
scroll to position [0, 0]
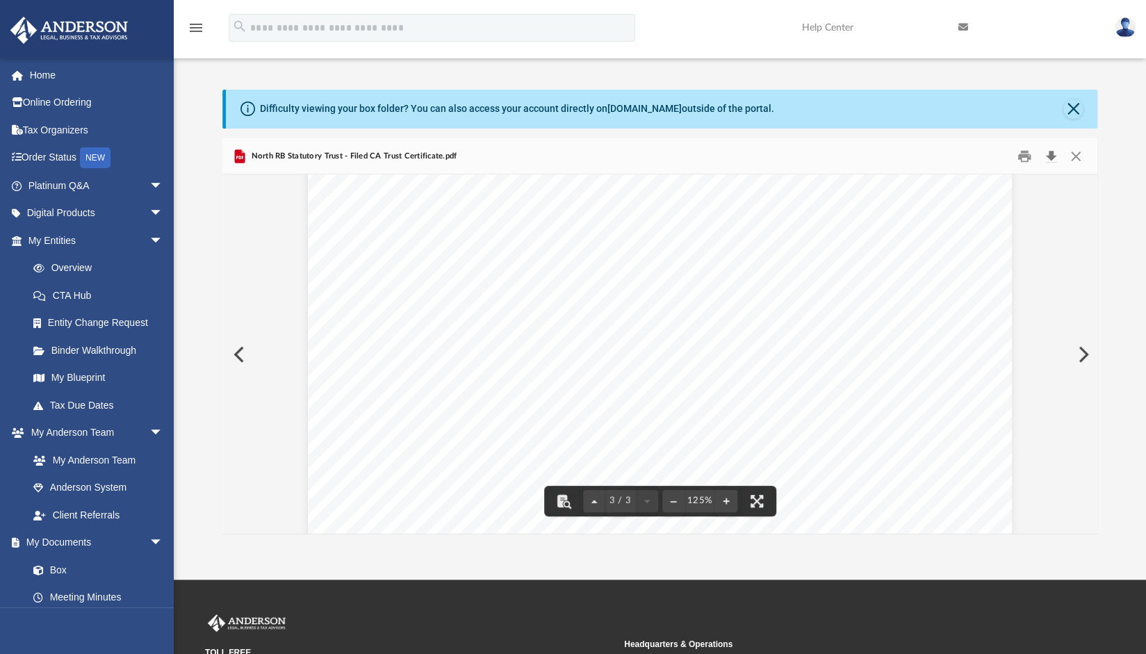
click at [1050, 156] on button "Download" at bounding box center [1051, 156] width 25 height 22
click at [1126, 244] on div "Difficulty viewing your box folder? You can also access your account directly o…" at bounding box center [660, 312] width 973 height 444
click at [1078, 154] on button "Close" at bounding box center [1076, 156] width 25 height 22
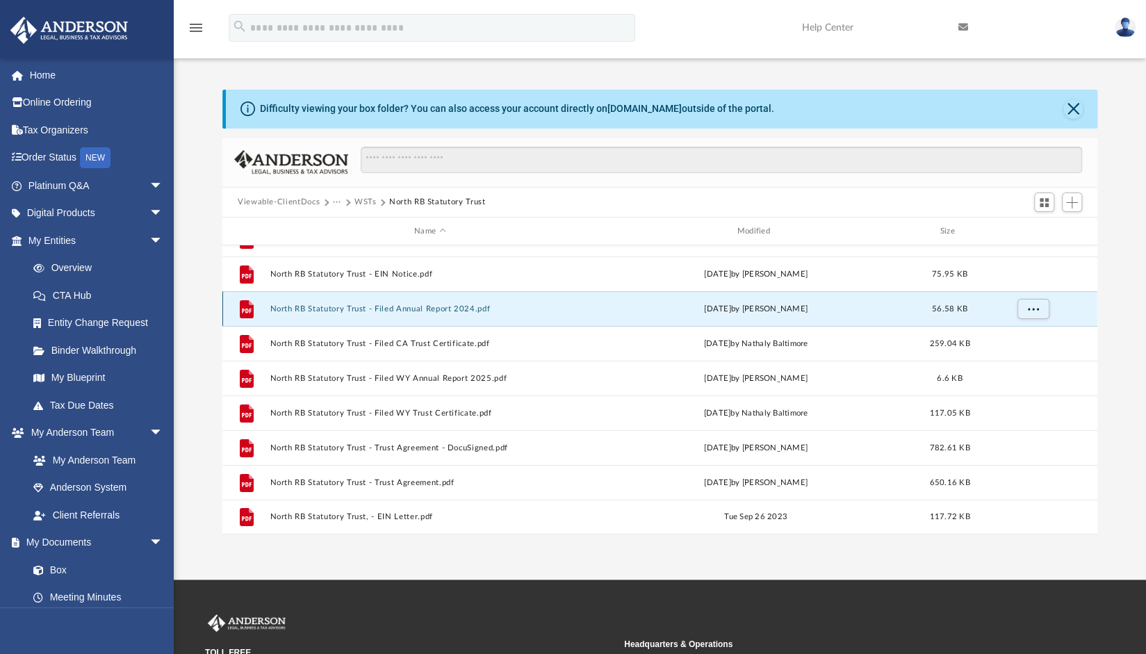
click at [417, 309] on button "North RB Statutory Trust - Filed Annual Report 2024.pdf" at bounding box center [430, 309] width 320 height 9
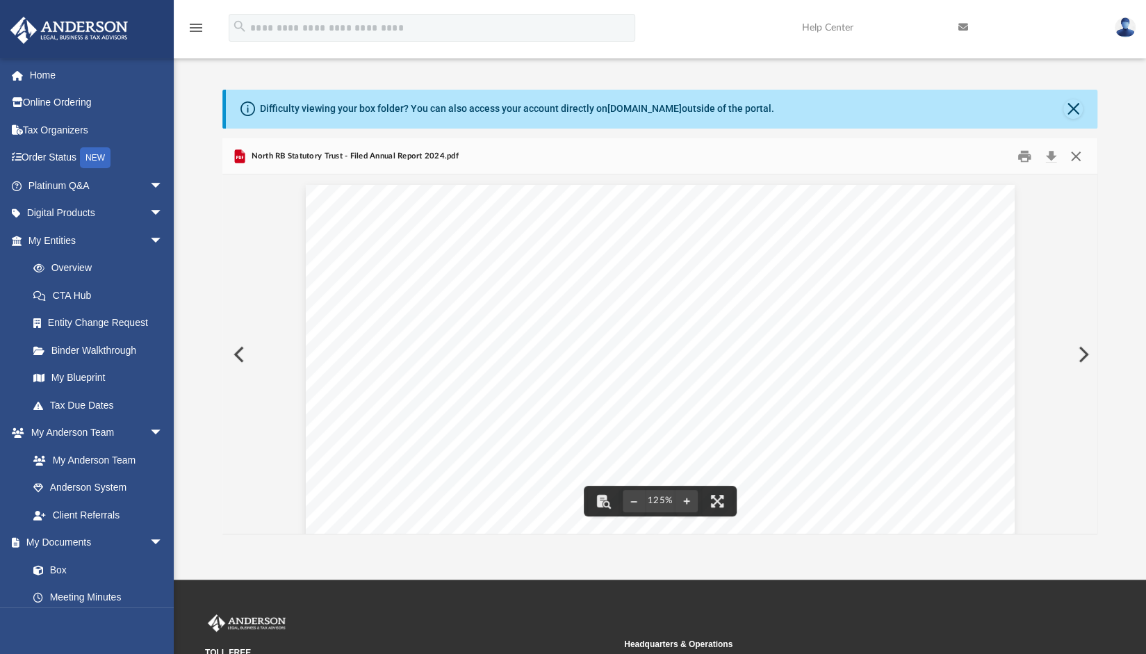
click at [1079, 155] on button "Close" at bounding box center [1076, 156] width 25 height 22
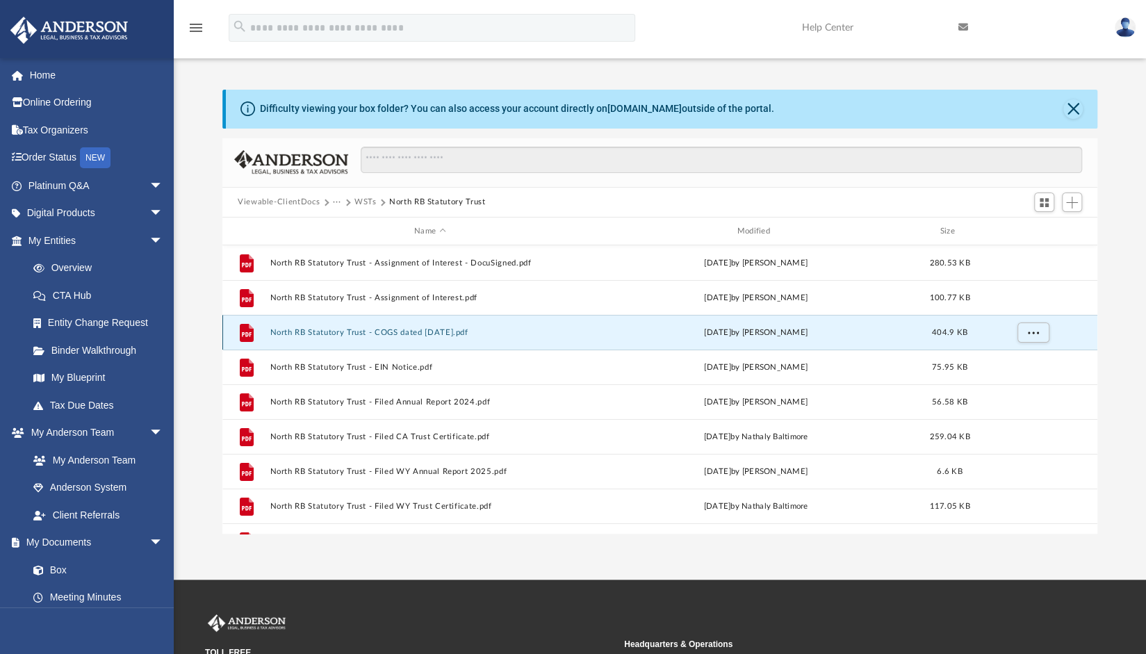
click at [400, 334] on button "North RB Statutory Trust - COGS dated [DATE].pdf" at bounding box center [430, 332] width 320 height 9
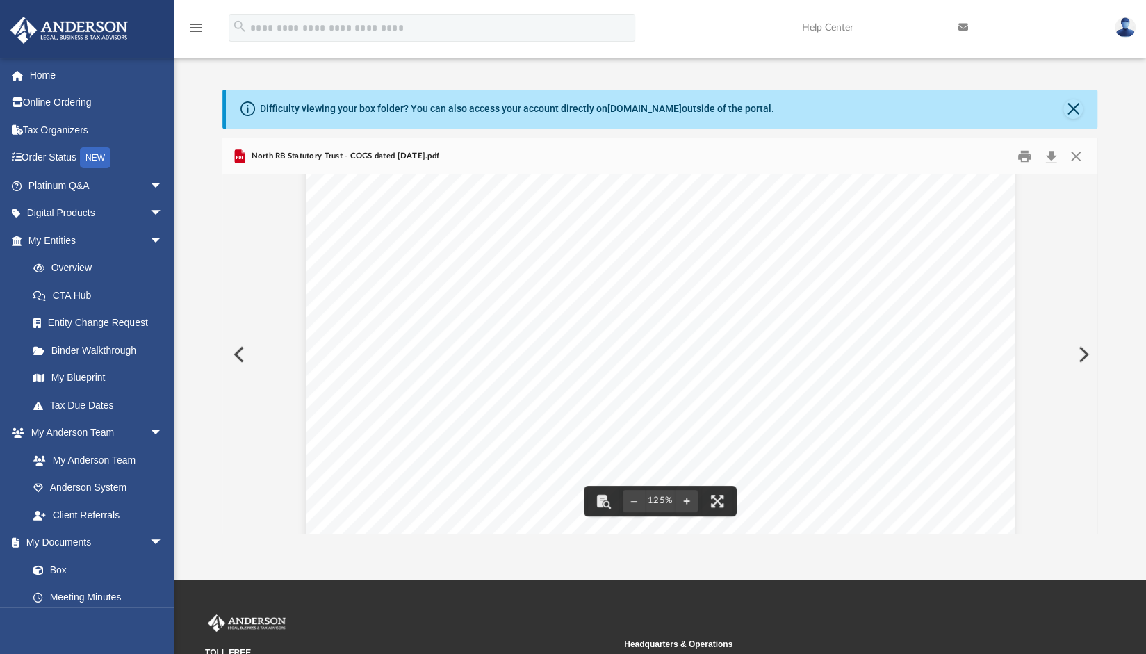
scroll to position [235, 0]
click at [1048, 156] on button "Download" at bounding box center [1051, 156] width 25 height 22
click at [1079, 156] on button "Close" at bounding box center [1076, 156] width 25 height 22
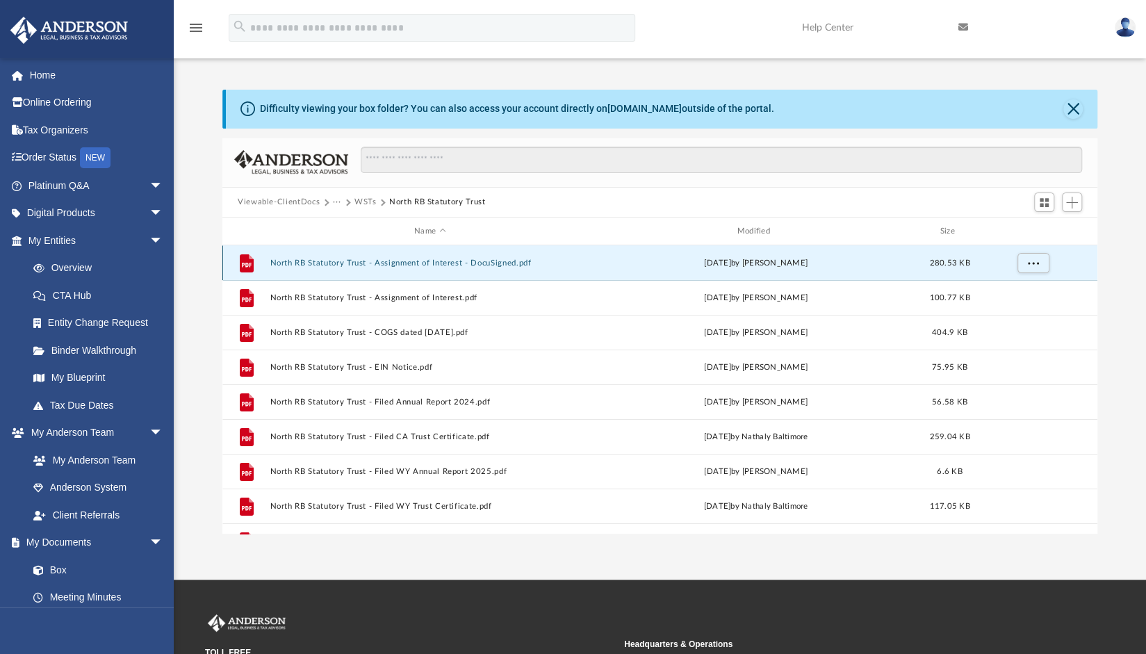
click at [421, 264] on button "North RB Statutory Trust - Assignment of Interest - DocuSigned.pdf" at bounding box center [430, 263] width 320 height 9
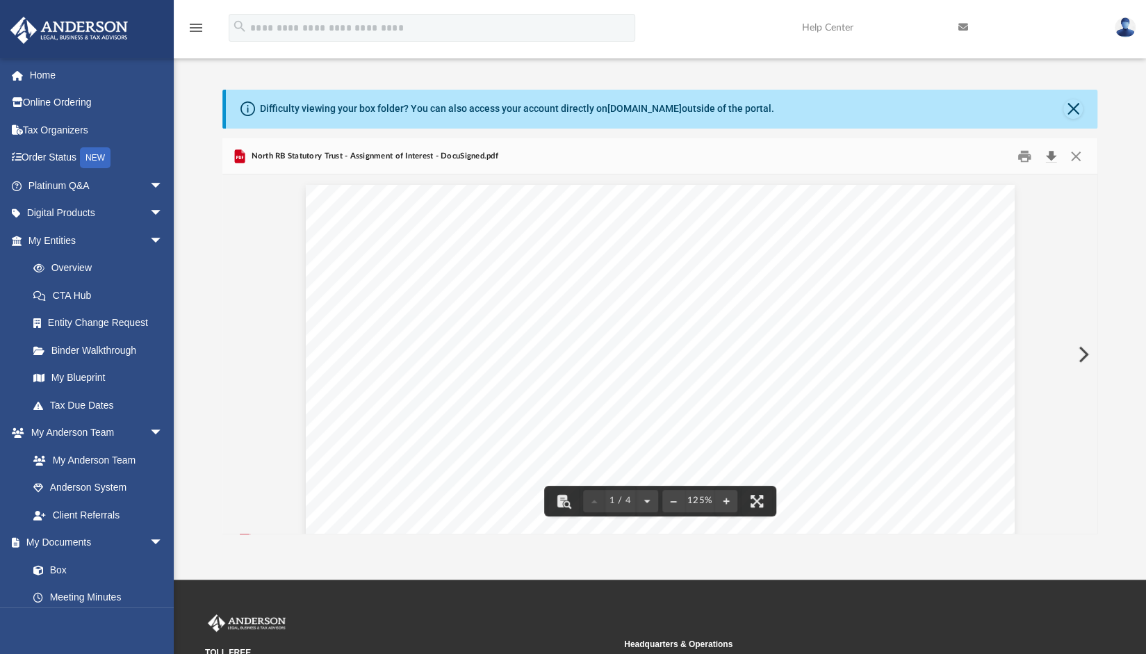
click at [1057, 159] on button "Download" at bounding box center [1051, 156] width 25 height 22
